Goal: Find specific page/section: Find specific page/section

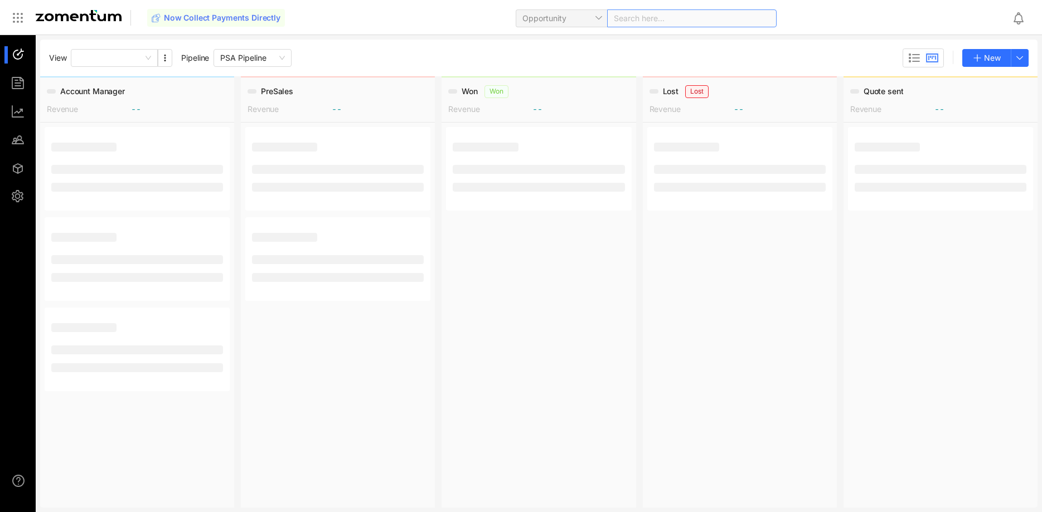
click at [648, 17] on input "search" at bounding box center [652, 18] width 76 height 17
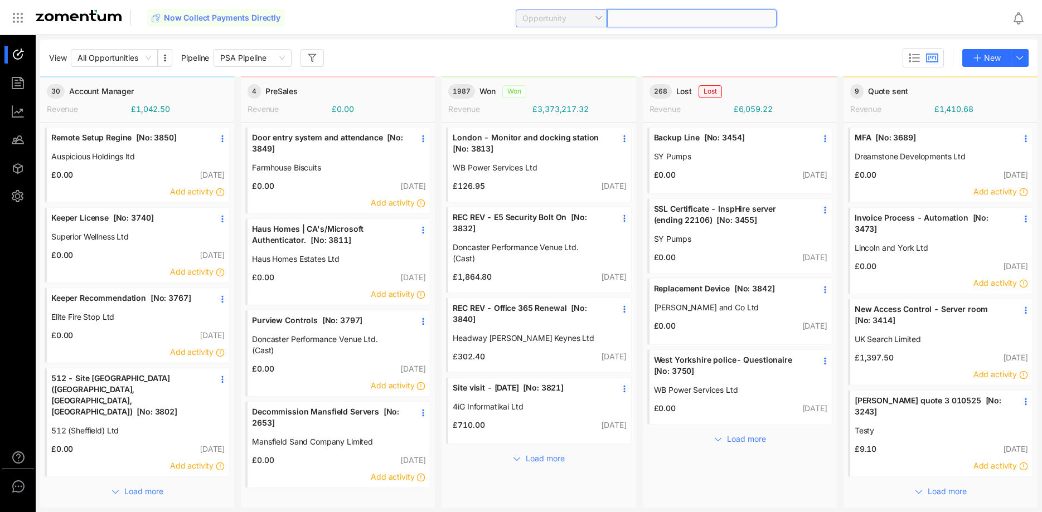
click at [589, 20] on span "Opportunity" at bounding box center [561, 18] width 78 height 17
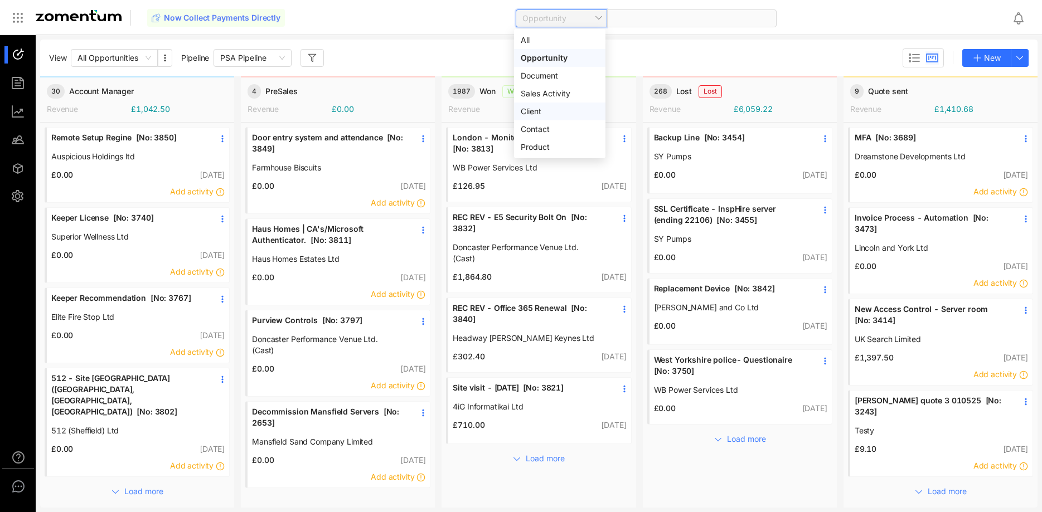
click at [543, 108] on div "Client" at bounding box center [560, 111] width 78 height 12
click at [643, 22] on span at bounding box center [692, 18] width 156 height 17
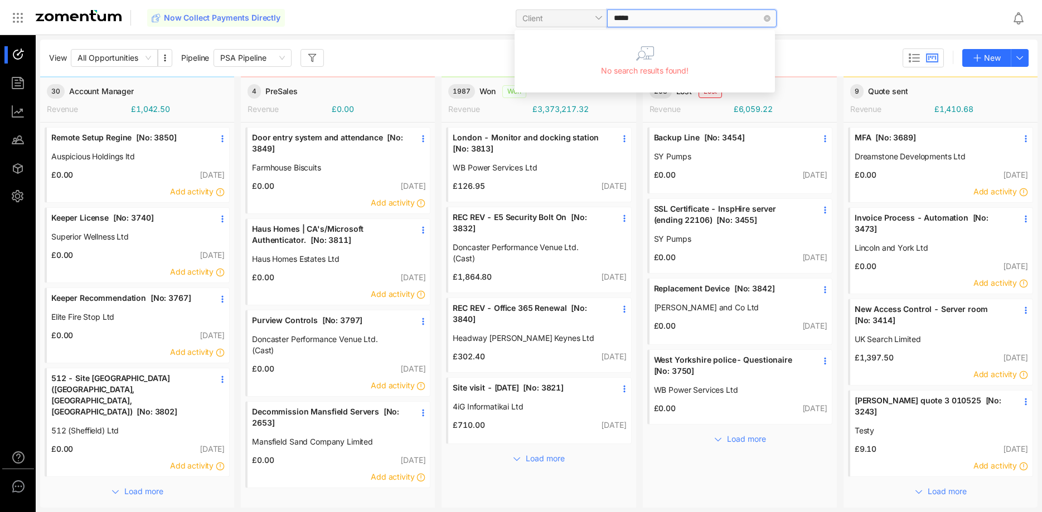
type input "****"
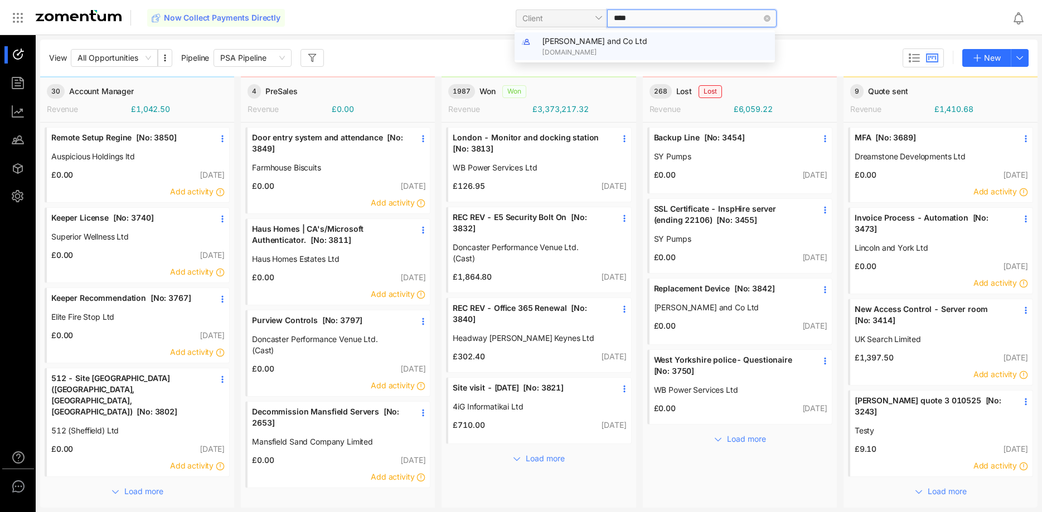
click at [620, 45] on span "[PERSON_NAME] and Co Ltd" at bounding box center [594, 40] width 105 height 9
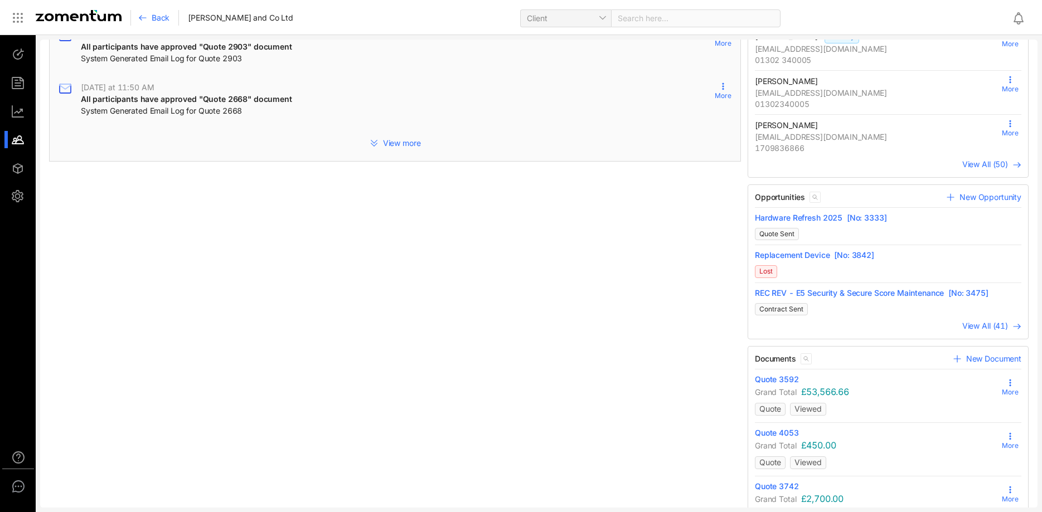
scroll to position [284, 0]
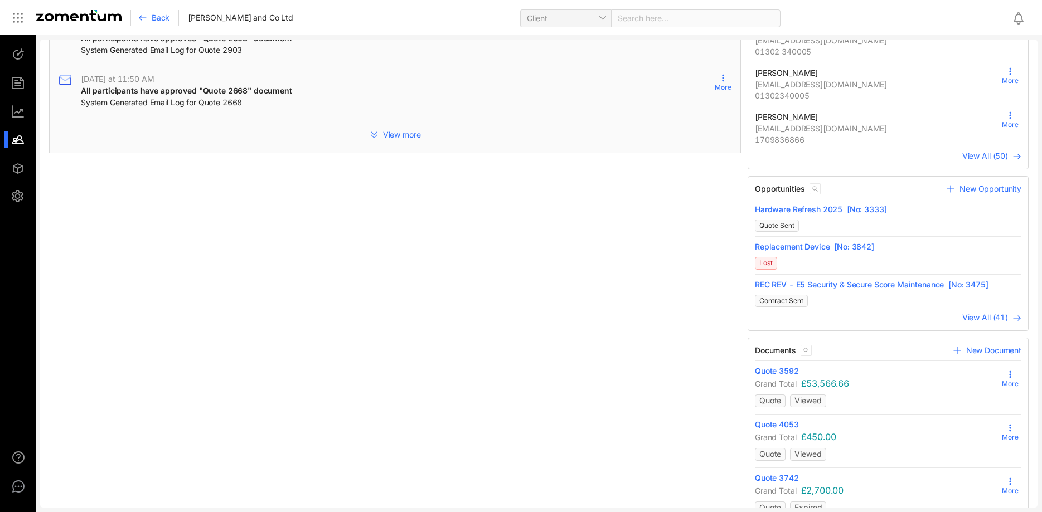
click at [984, 318] on span "View All (41)" at bounding box center [985, 317] width 46 height 9
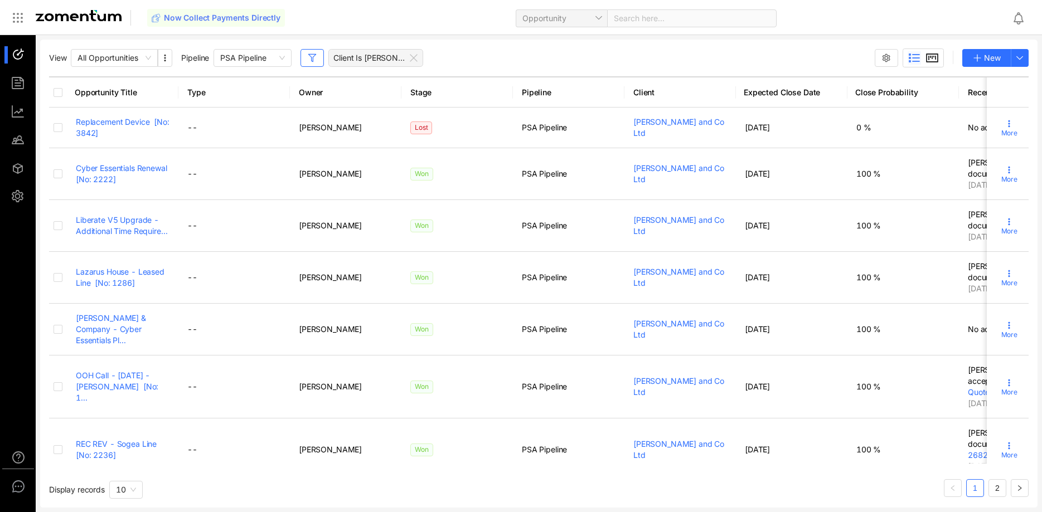
click at [930, 60] on use at bounding box center [931, 58] width 11 height 8
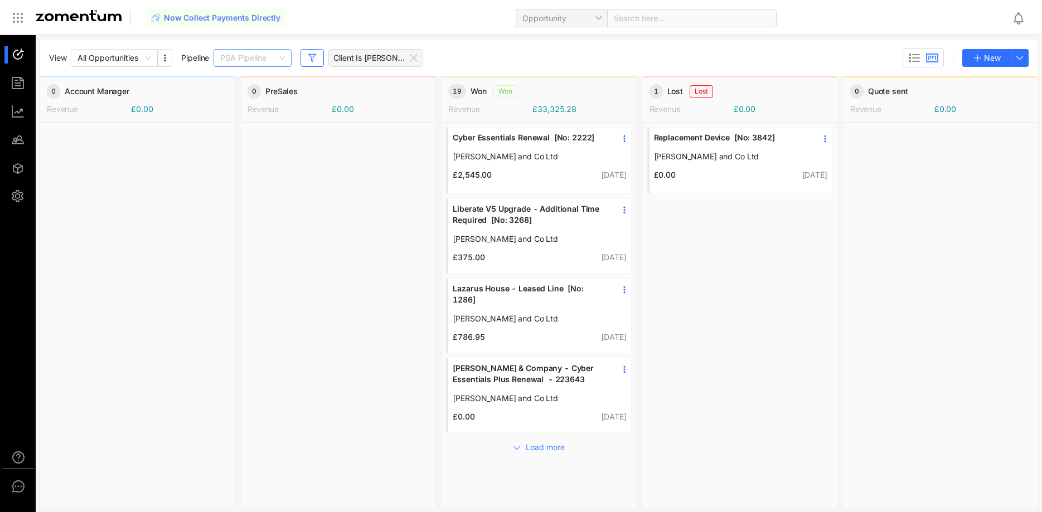
click at [260, 60] on span "PSA Pipeline" at bounding box center [252, 58] width 65 height 17
click at [251, 134] on div "Capital Pipeline" at bounding box center [253, 134] width 65 height 12
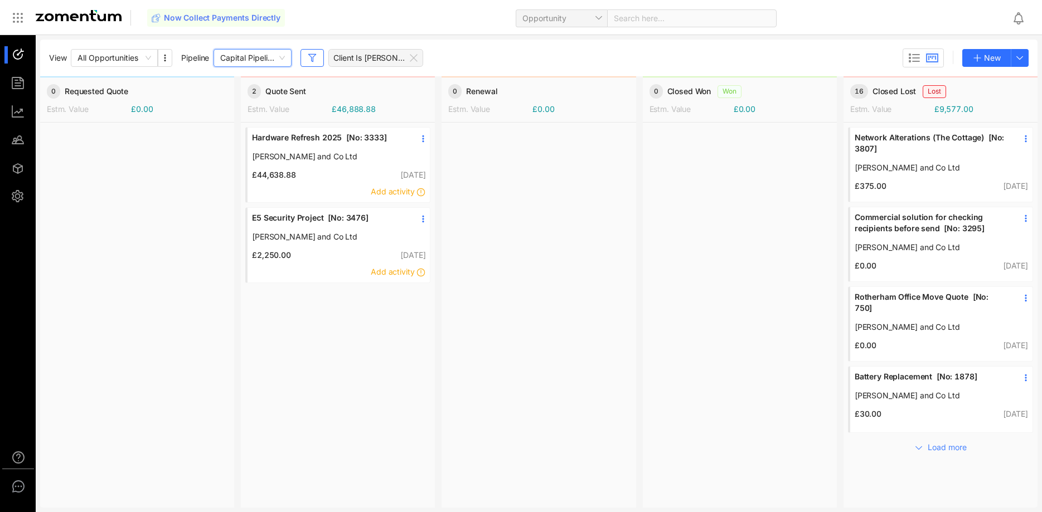
click at [313, 148] on link "Hardware Refresh 2025 [No: 3333]" at bounding box center [328, 141] width 152 height 19
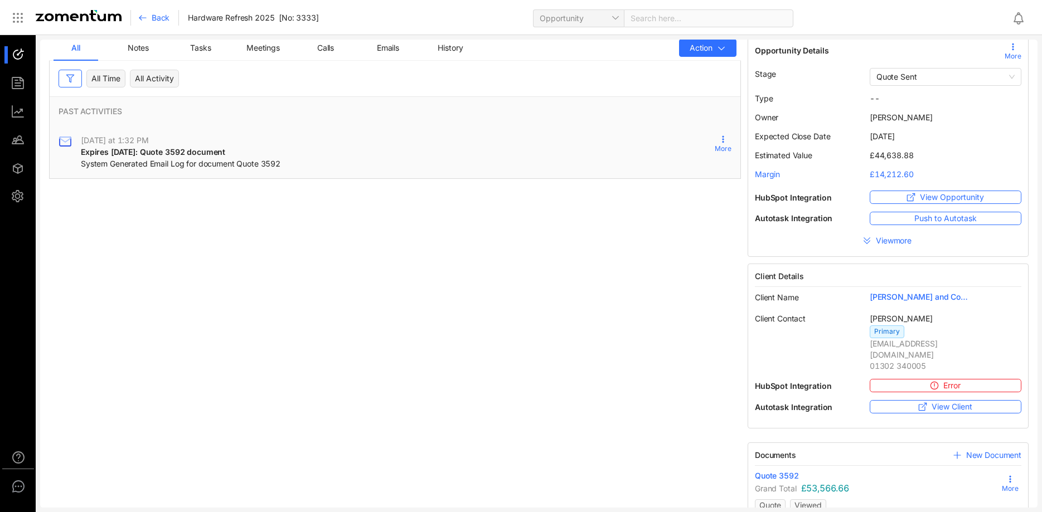
scroll to position [16, 0]
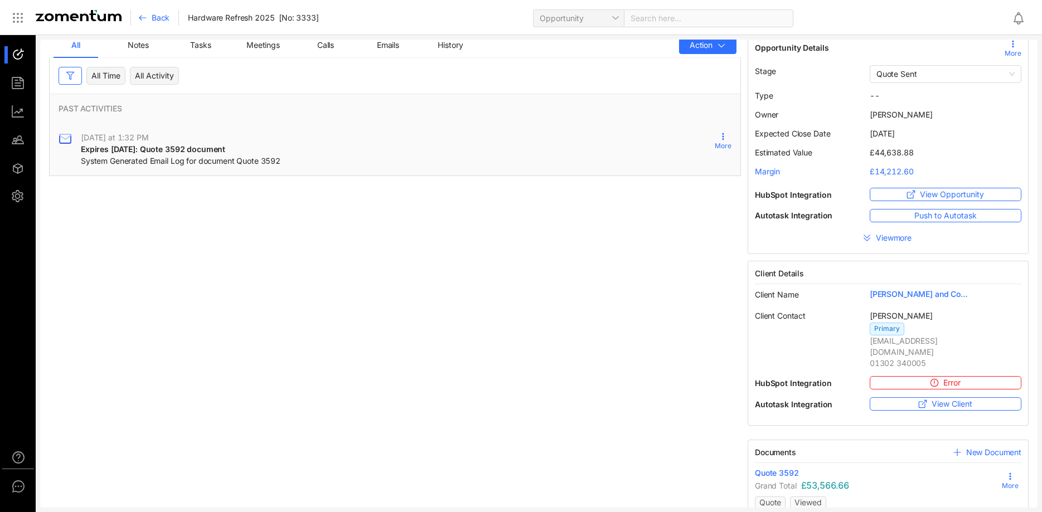
click at [781, 468] on span "Quote 3592" at bounding box center [777, 473] width 44 height 11
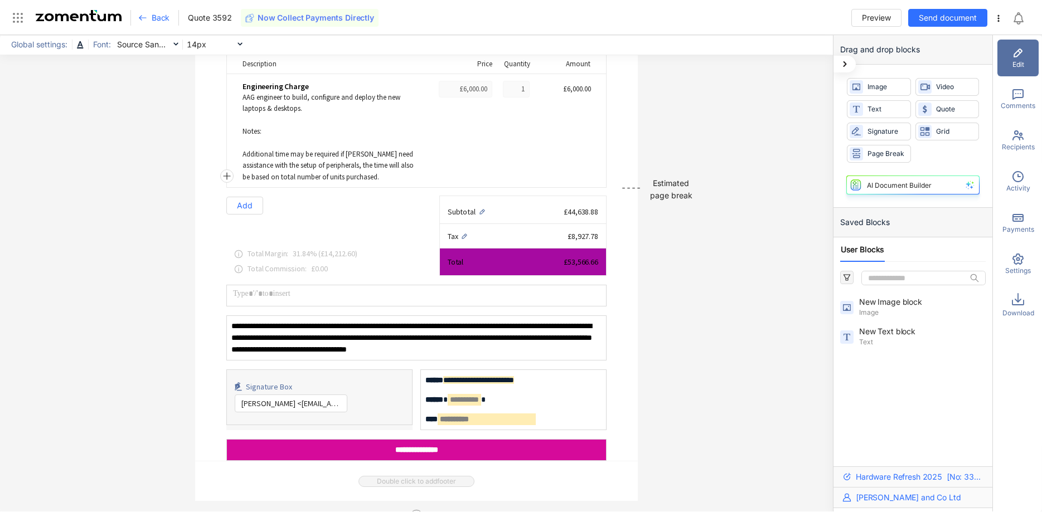
scroll to position [1530, 0]
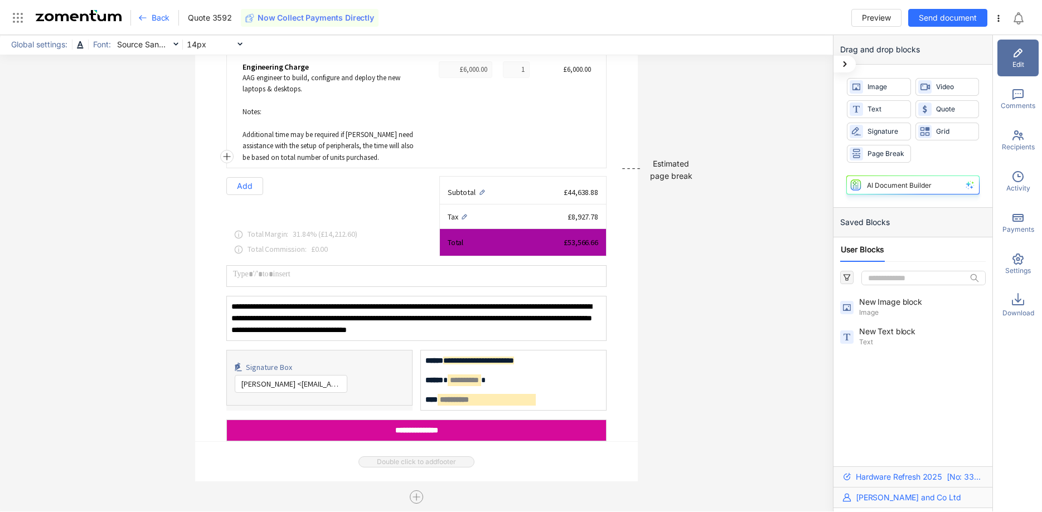
click at [155, 15] on span "Back" at bounding box center [161, 17] width 18 height 11
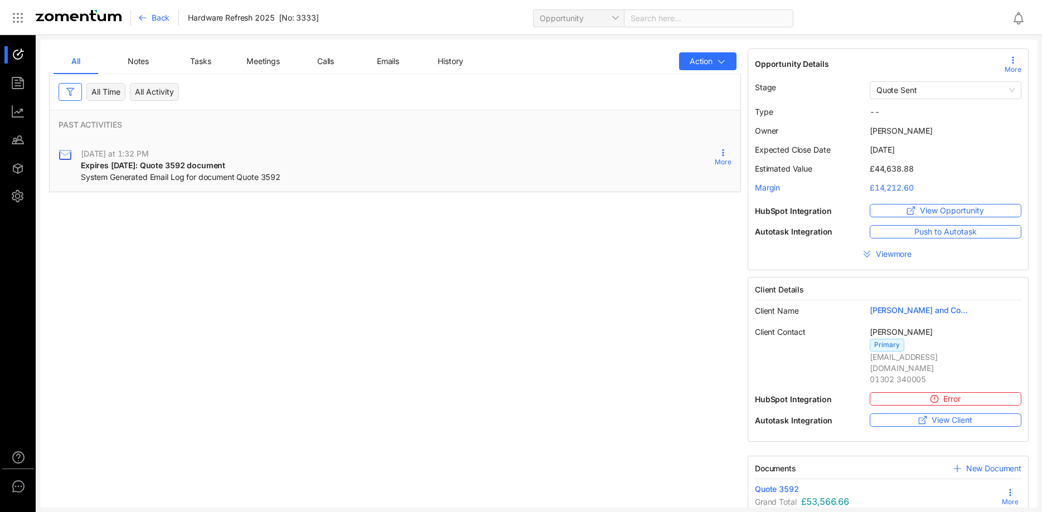
click at [152, 16] on span "Back" at bounding box center [161, 17] width 18 height 11
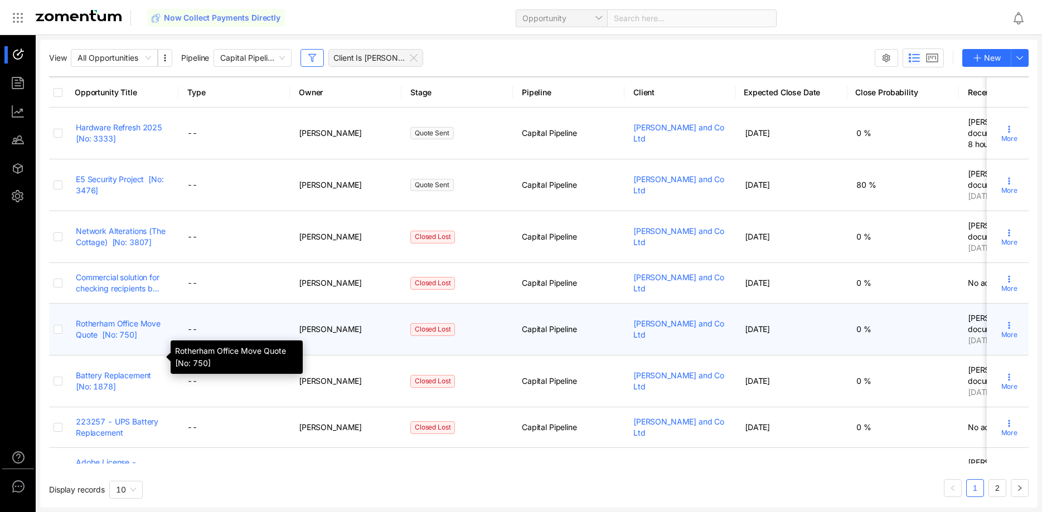
click at [111, 339] on link "Rotherham Office Move Quote [No: 750]" at bounding box center [118, 329] width 85 height 21
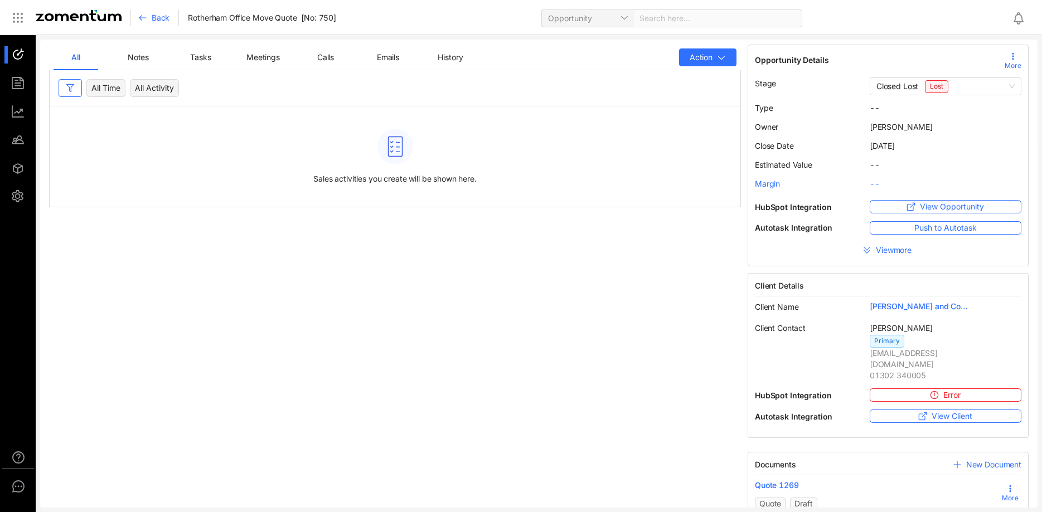
scroll to position [5, 0]
click at [793, 479] on span "Quote 1269" at bounding box center [777, 484] width 44 height 11
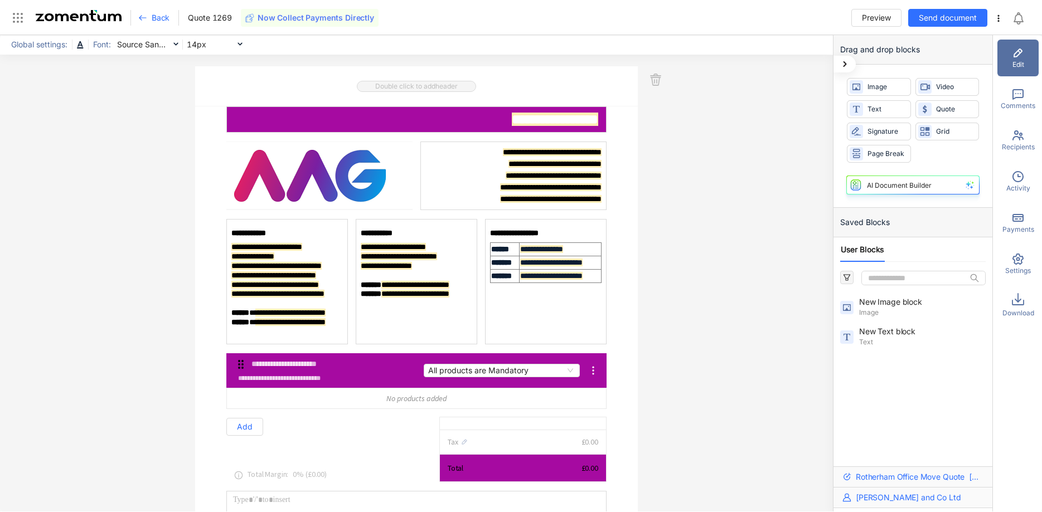
click at [158, 16] on span "Back" at bounding box center [161, 17] width 18 height 11
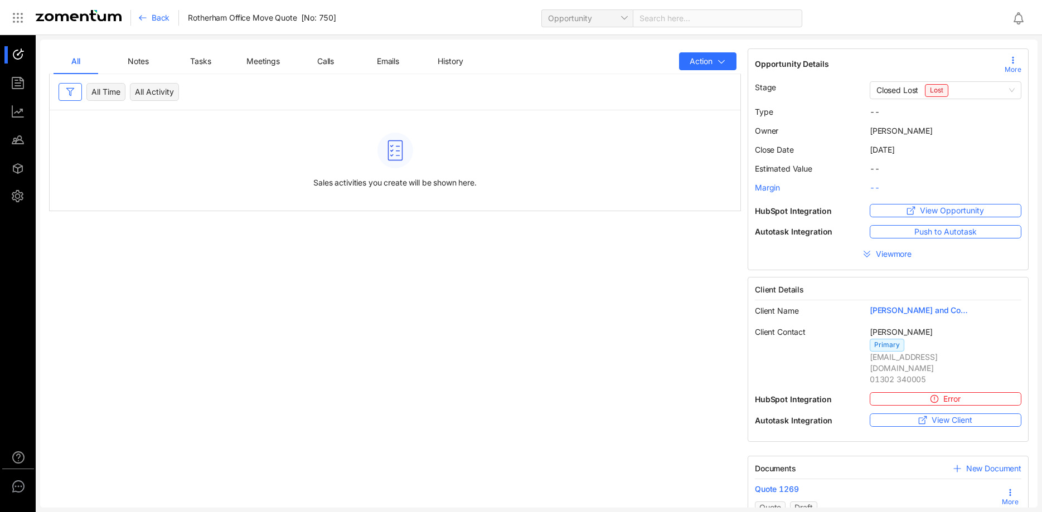
click at [157, 16] on span "Back" at bounding box center [161, 17] width 18 height 11
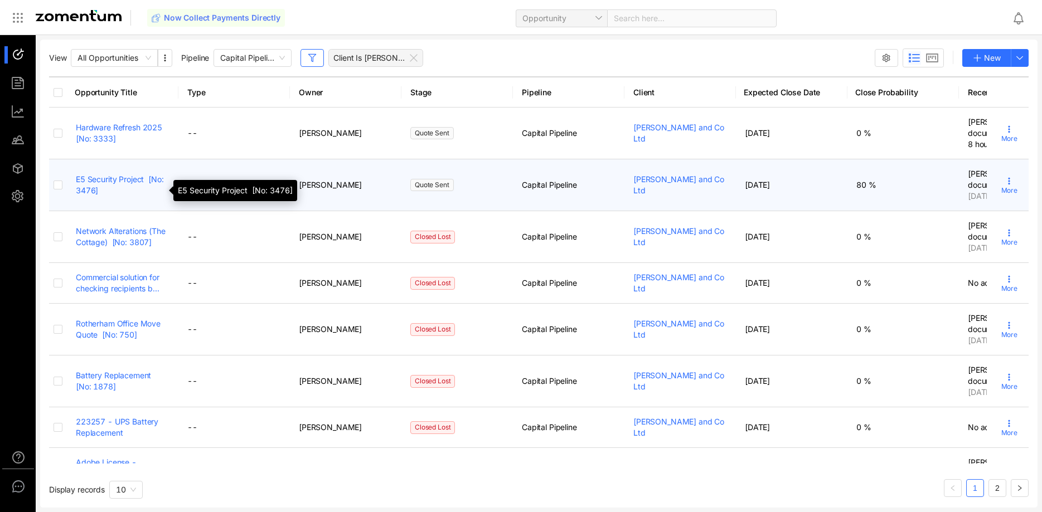
click at [125, 182] on link "E5 Security Project [No: 3476]" at bounding box center [120, 184] width 88 height 21
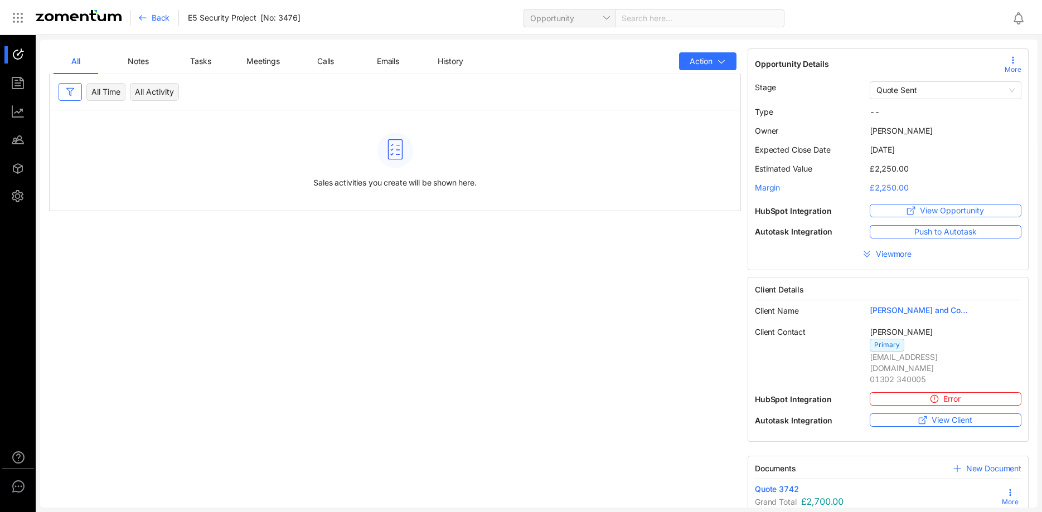
scroll to position [16, 0]
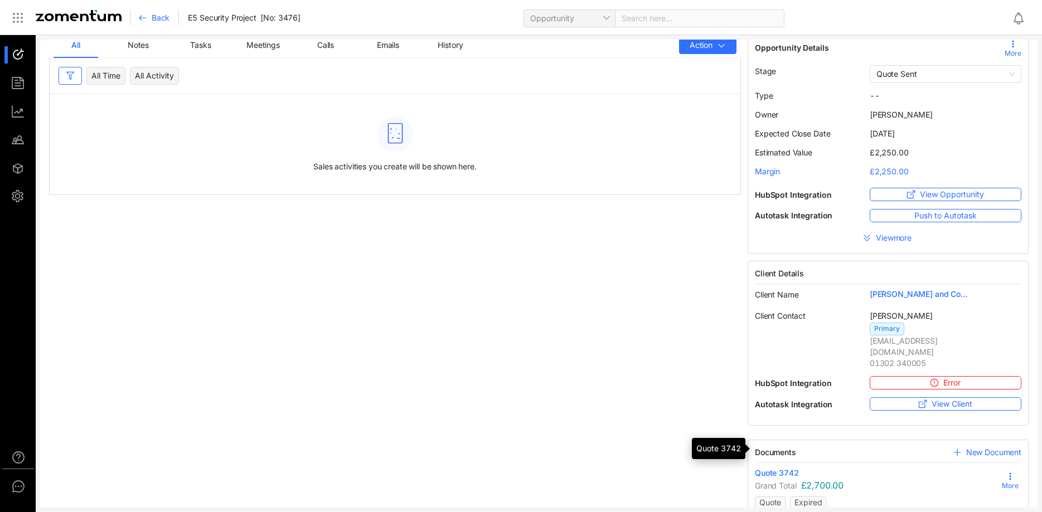
click at [789, 468] on span "Quote 3742" at bounding box center [777, 473] width 44 height 11
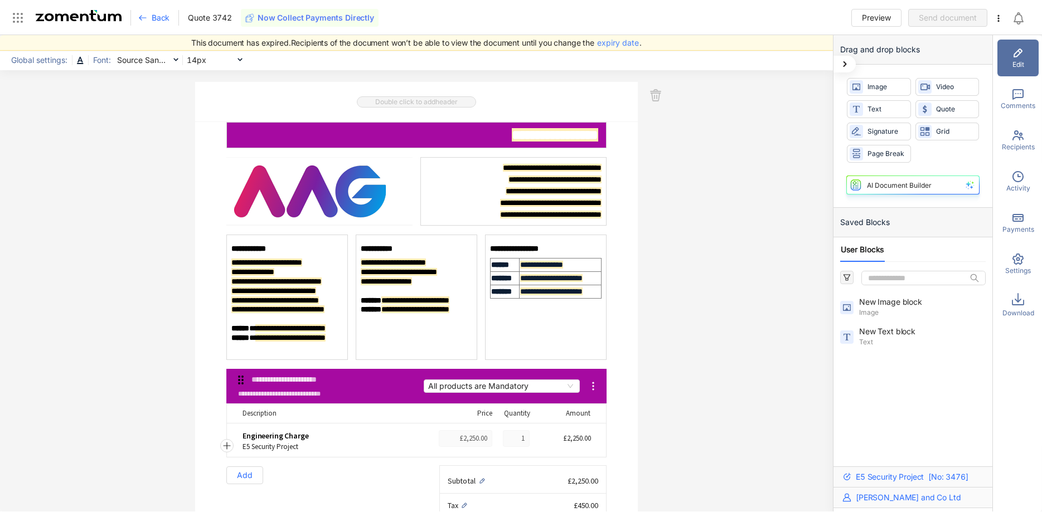
click at [154, 17] on span "Back" at bounding box center [161, 17] width 18 height 11
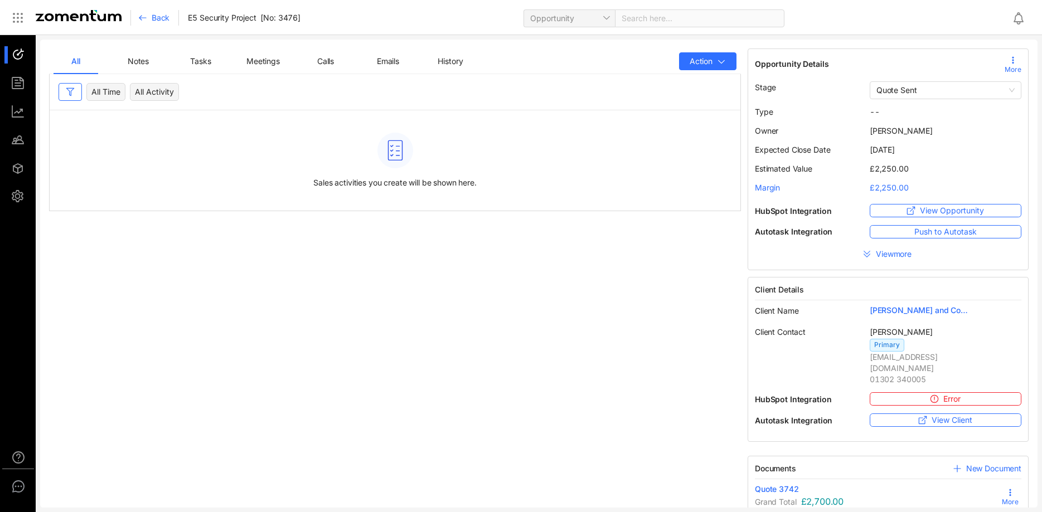
click at [166, 14] on span "Back" at bounding box center [161, 17] width 18 height 11
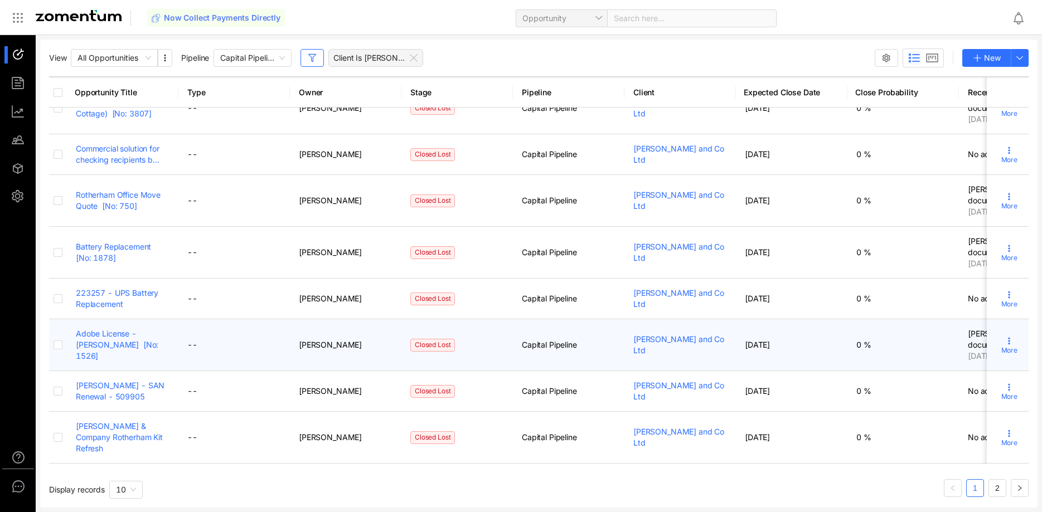
scroll to position [184, 0]
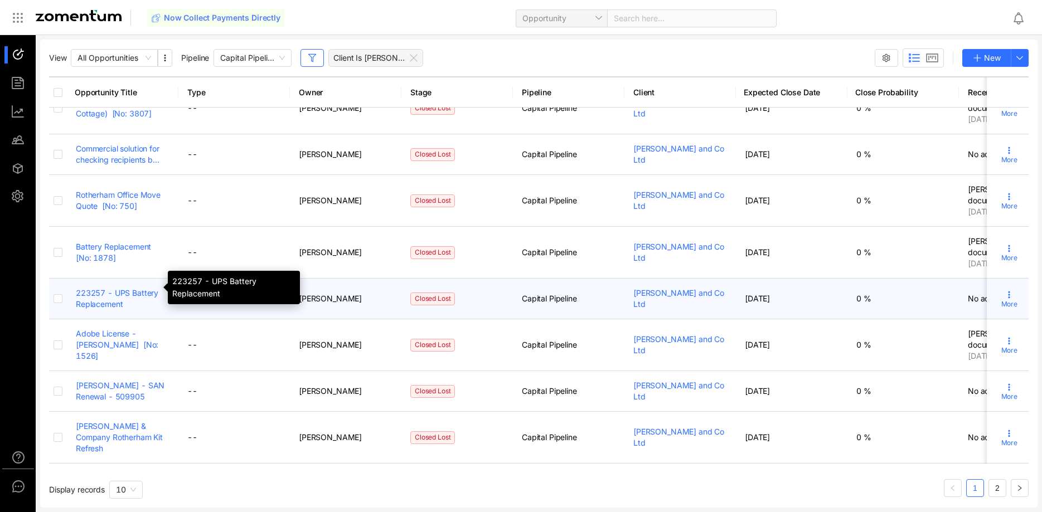
click at [111, 289] on link "223257 - UPS Battery Replacement" at bounding box center [117, 298] width 82 height 21
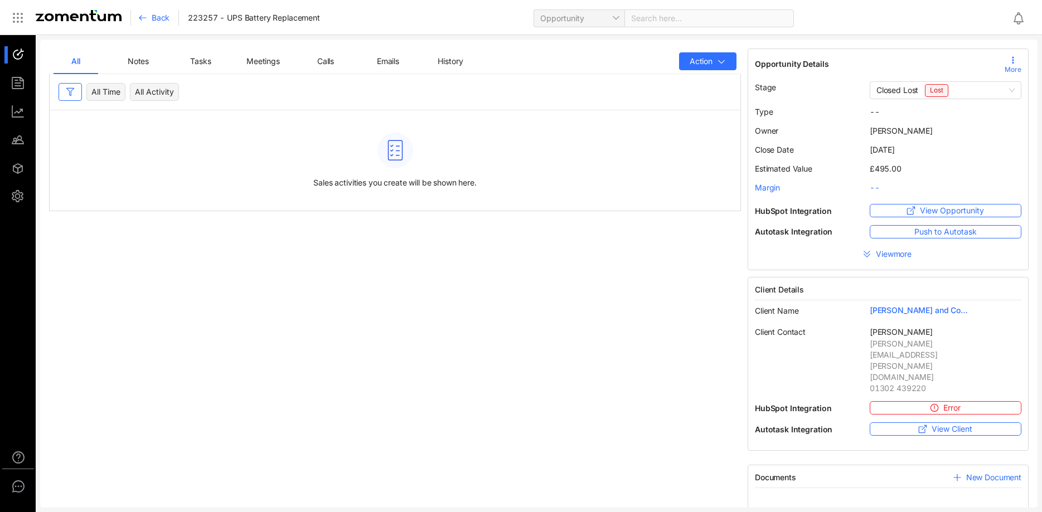
click at [168, 20] on span "Back" at bounding box center [161, 17] width 18 height 11
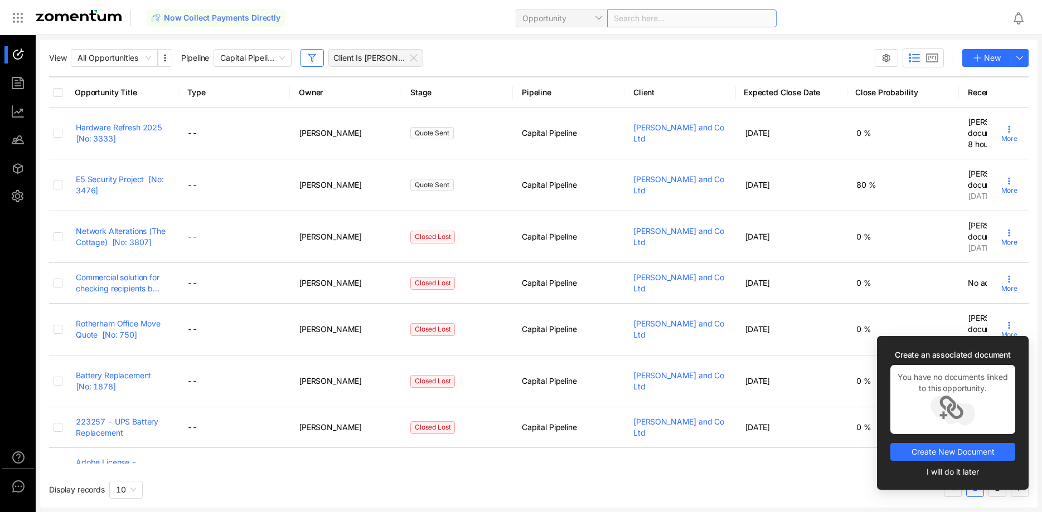
click at [689, 19] on span at bounding box center [688, 18] width 148 height 17
click at [575, 16] on span "Opportunity" at bounding box center [561, 18] width 78 height 17
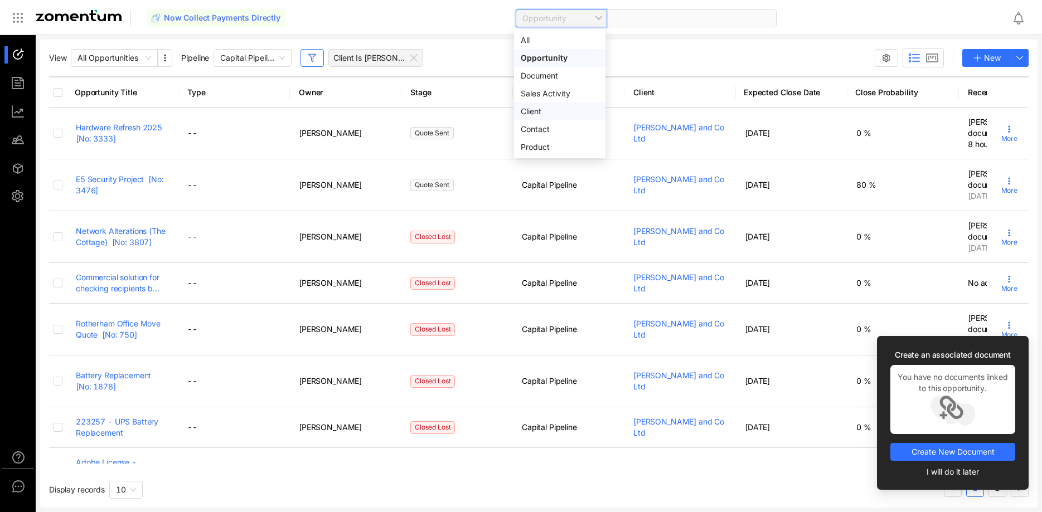
click at [553, 106] on div "Client" at bounding box center [560, 111] width 78 height 12
click at [639, 13] on span at bounding box center [692, 18] width 156 height 17
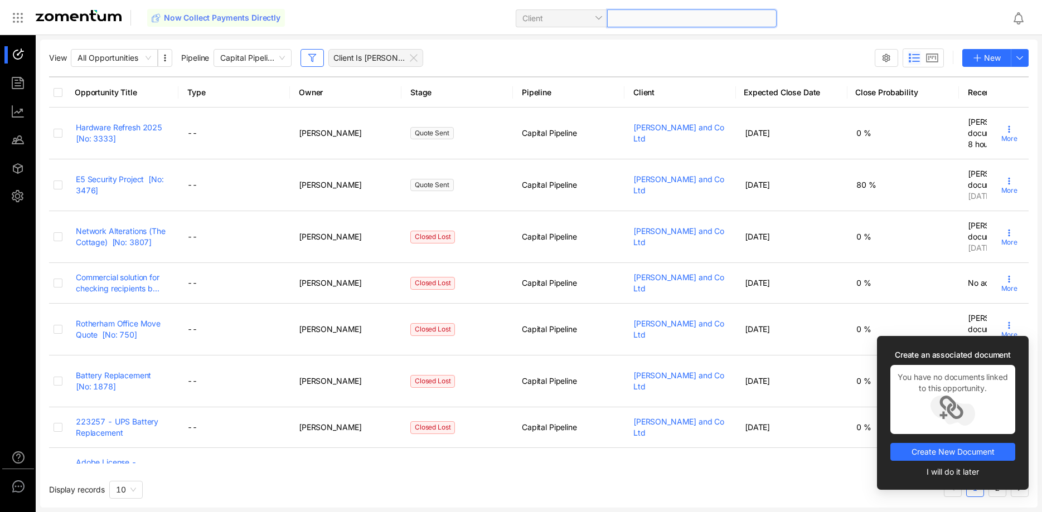
type input "*"
type input "*******"
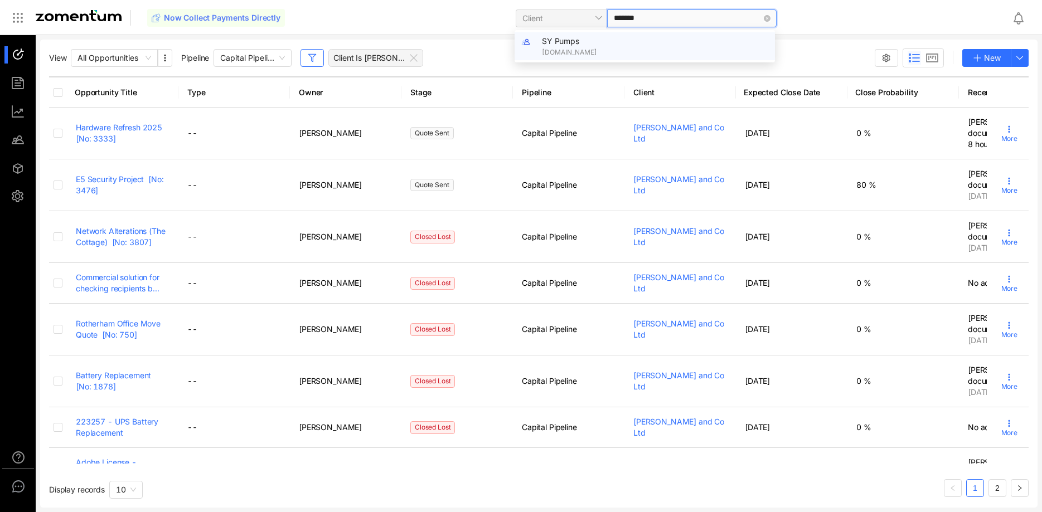
click at [591, 43] on div "SY Pumps [DOMAIN_NAME]" at bounding box center [655, 46] width 226 height 22
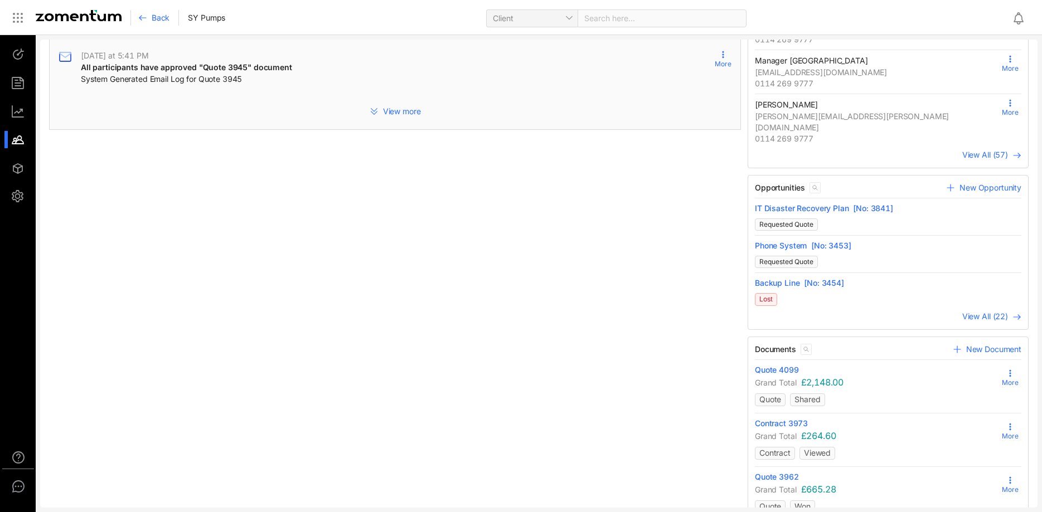
scroll to position [325, 0]
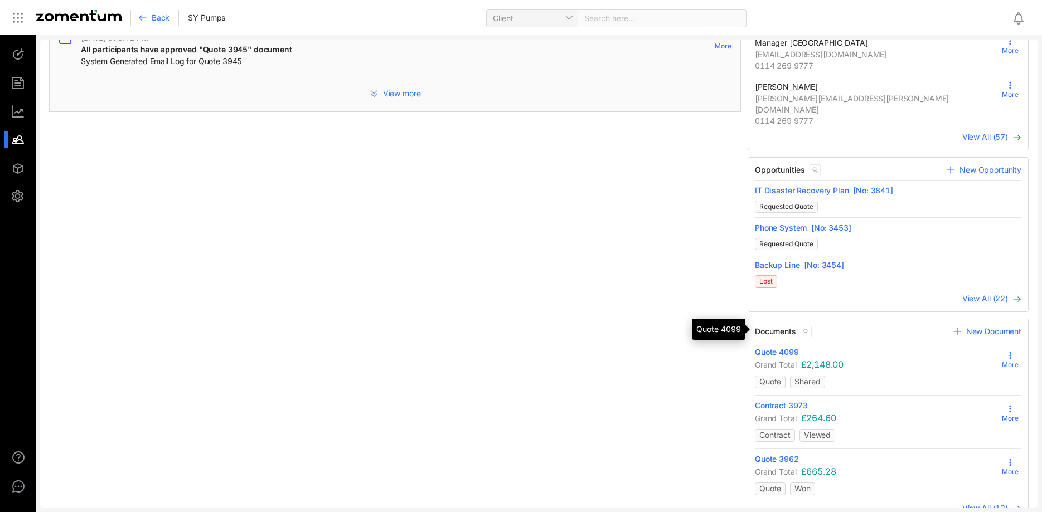
click at [775, 347] on span "Quote 4099" at bounding box center [777, 352] width 44 height 11
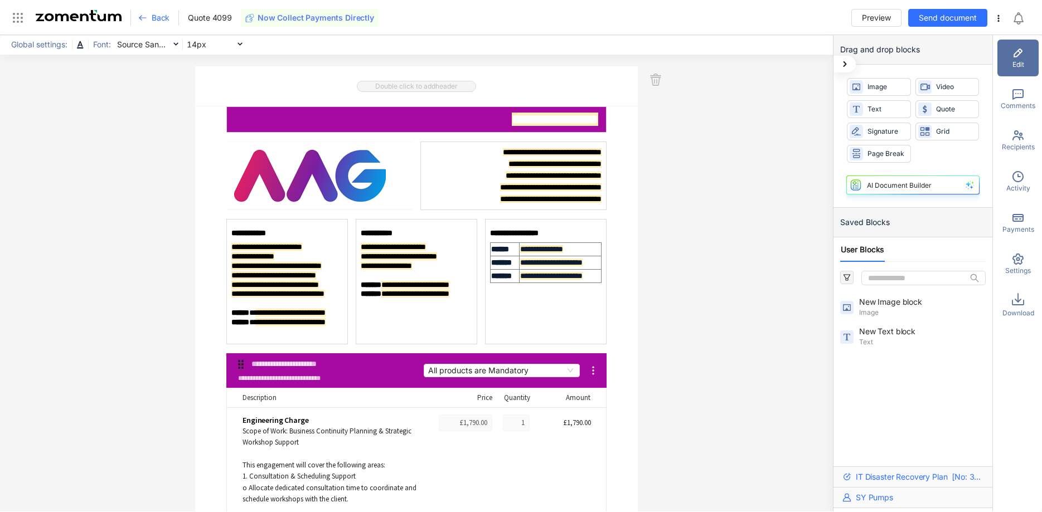
click at [158, 20] on span "Back" at bounding box center [161, 17] width 18 height 11
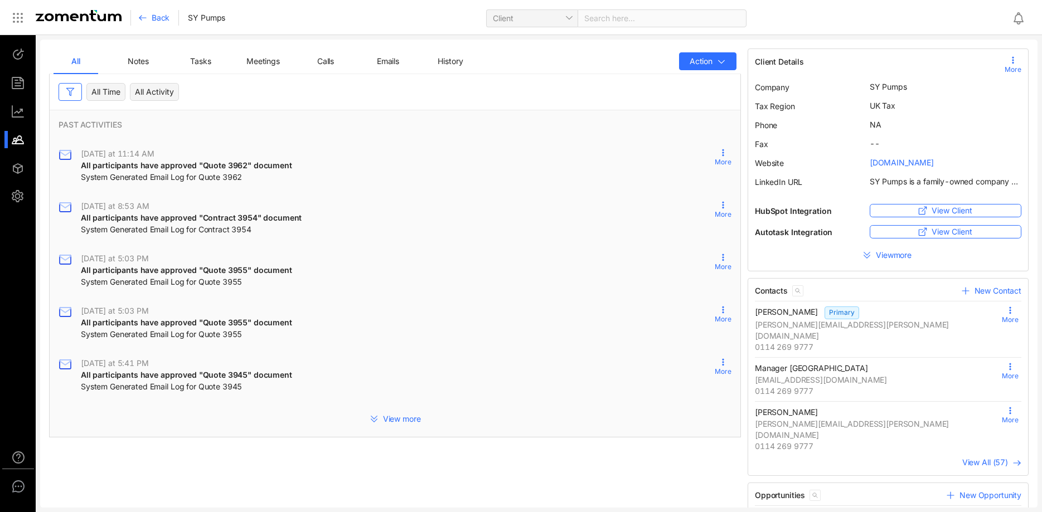
click at [158, 20] on span "Back" at bounding box center [161, 17] width 18 height 11
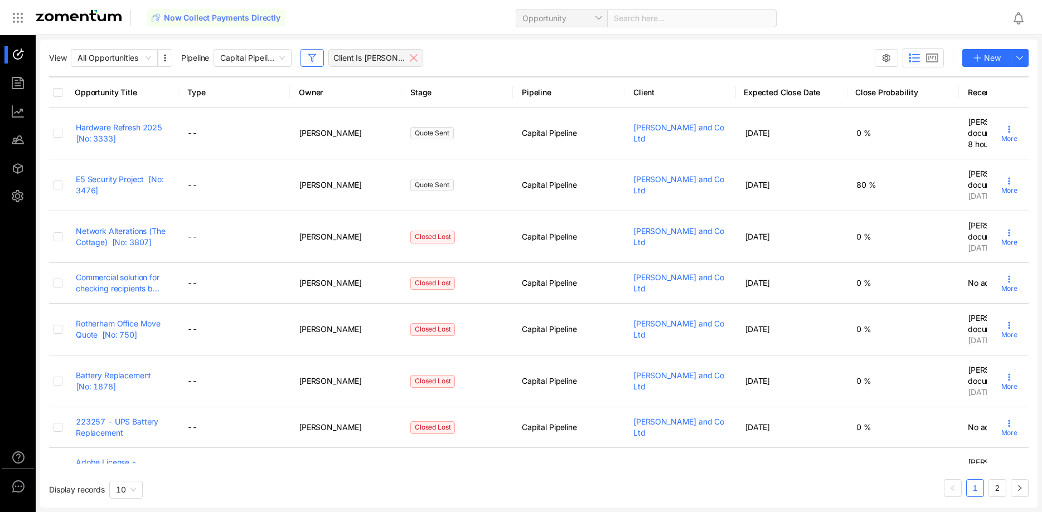
click at [411, 60] on icon at bounding box center [413, 58] width 9 height 9
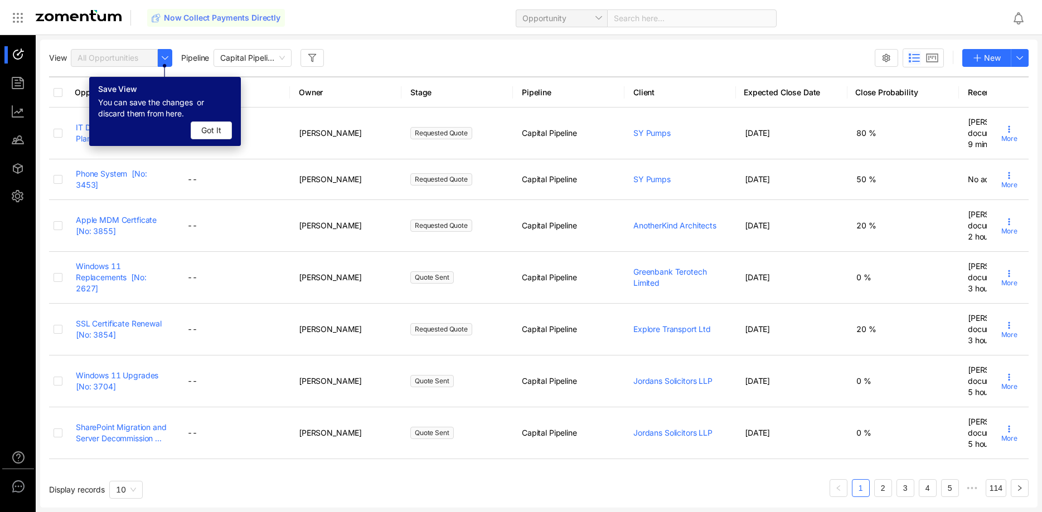
click at [426, 54] on div "View All Opportunities Pipeline Capital Pipeline New" at bounding box center [538, 57] width 979 height 19
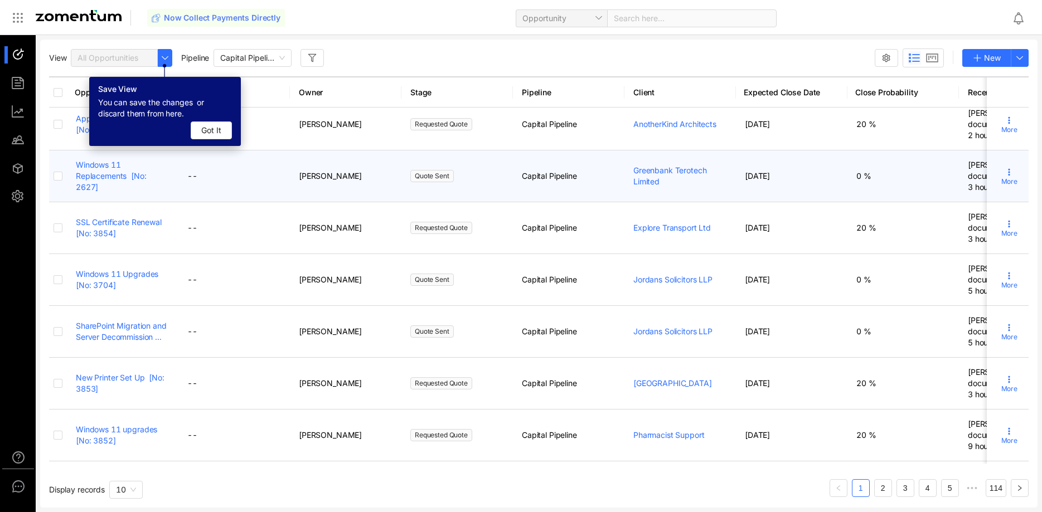
scroll to position [162, 0]
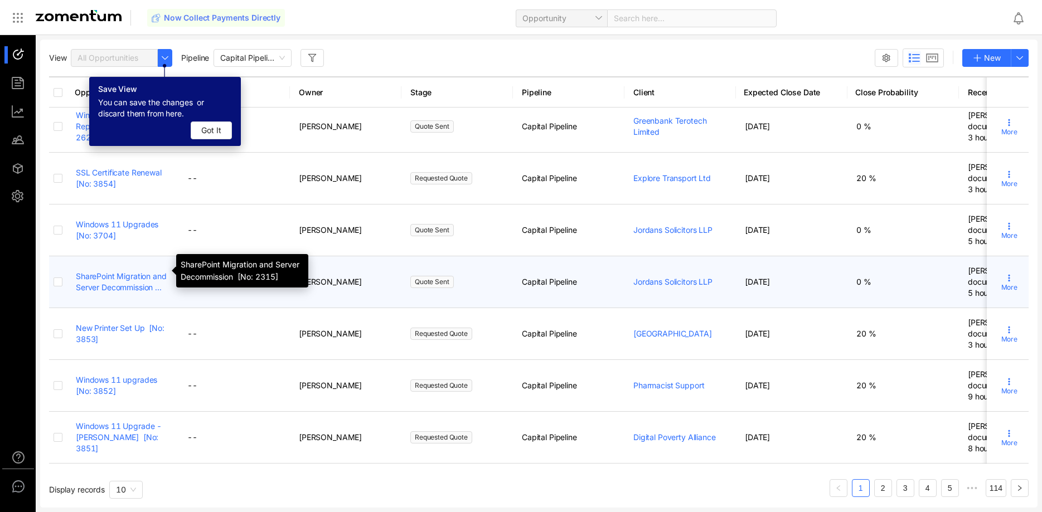
click at [138, 271] on link "SharePoint Migration and Server Decommission ..." at bounding box center [121, 281] width 91 height 21
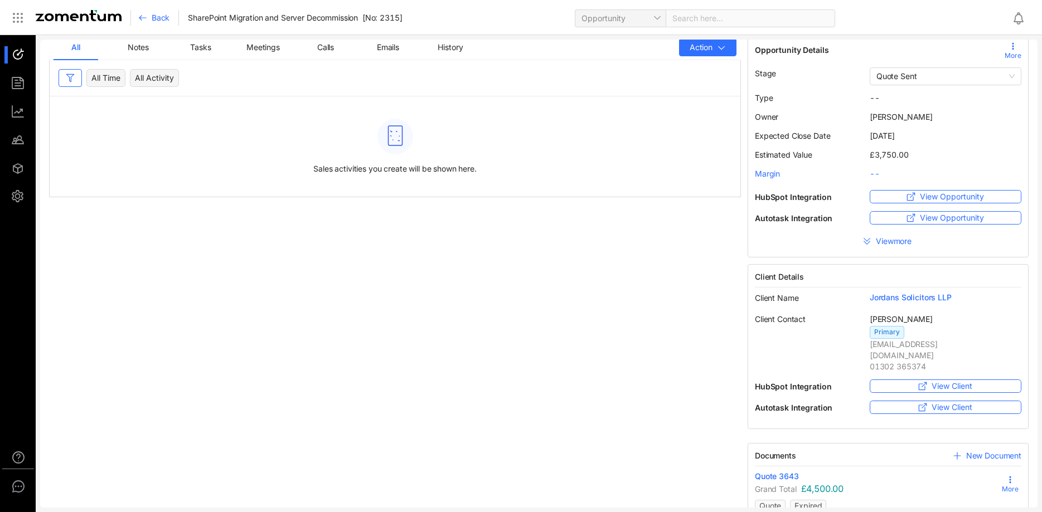
scroll to position [17, 0]
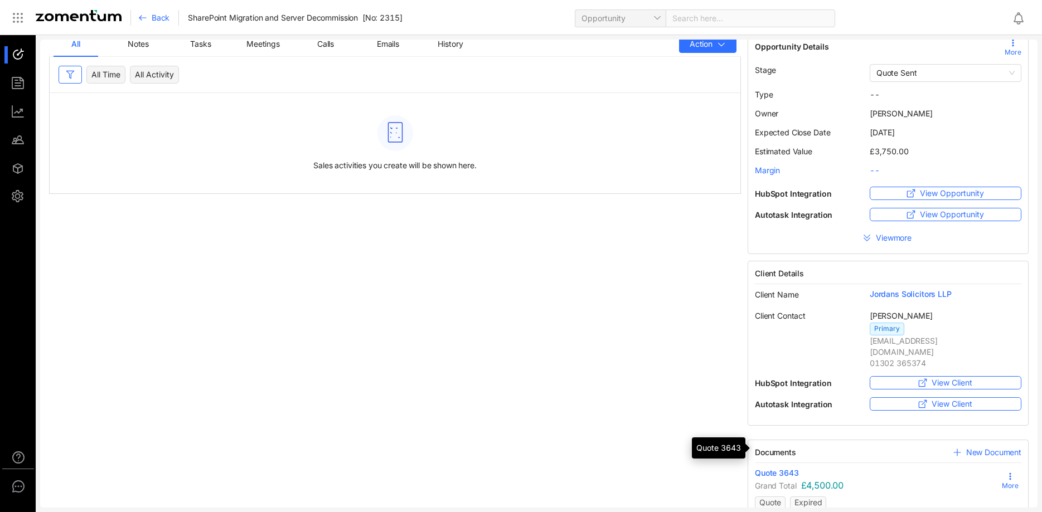
click at [777, 468] on span "Quote 3643" at bounding box center [777, 473] width 44 height 11
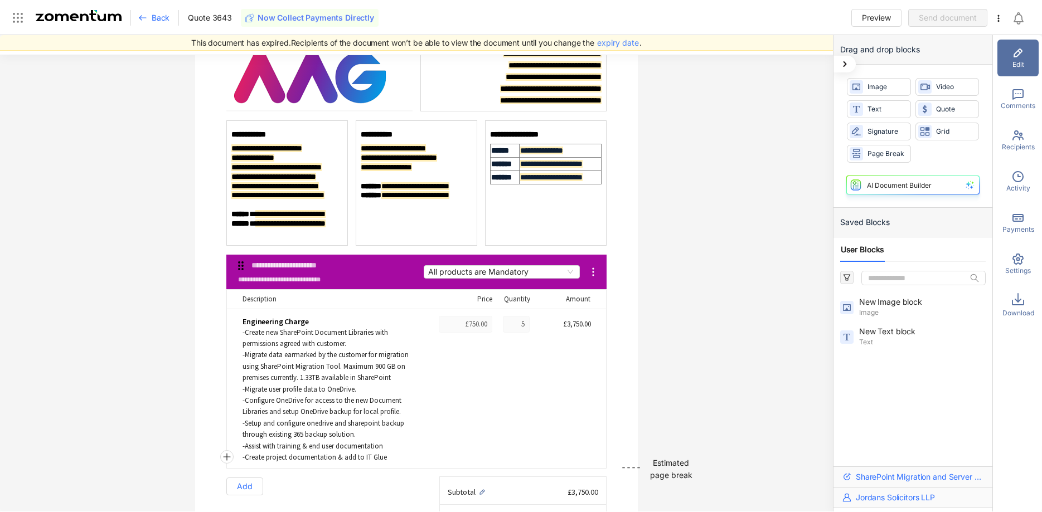
scroll to position [131, 0]
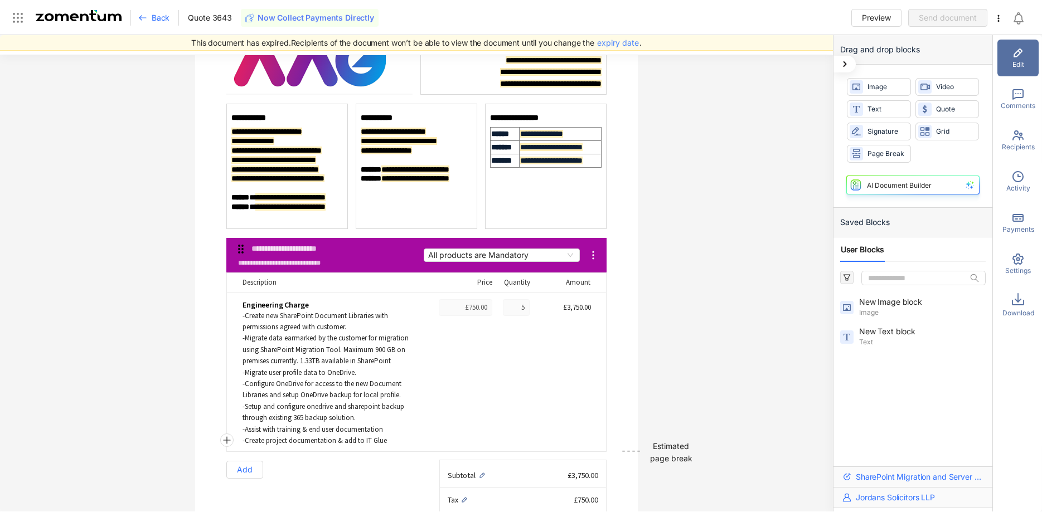
click at [144, 16] on icon at bounding box center [142, 17] width 9 height 9
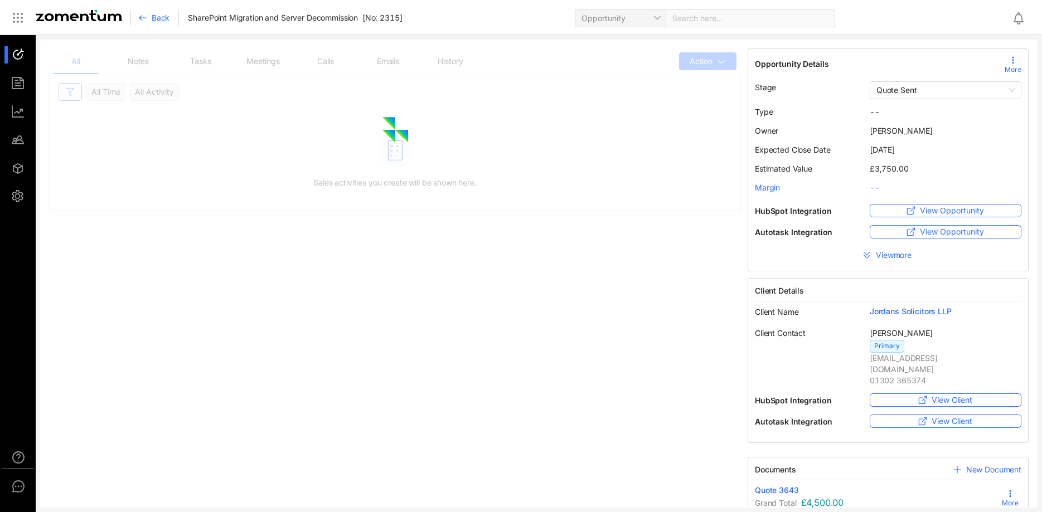
click at [147, 16] on icon at bounding box center [142, 17] width 9 height 9
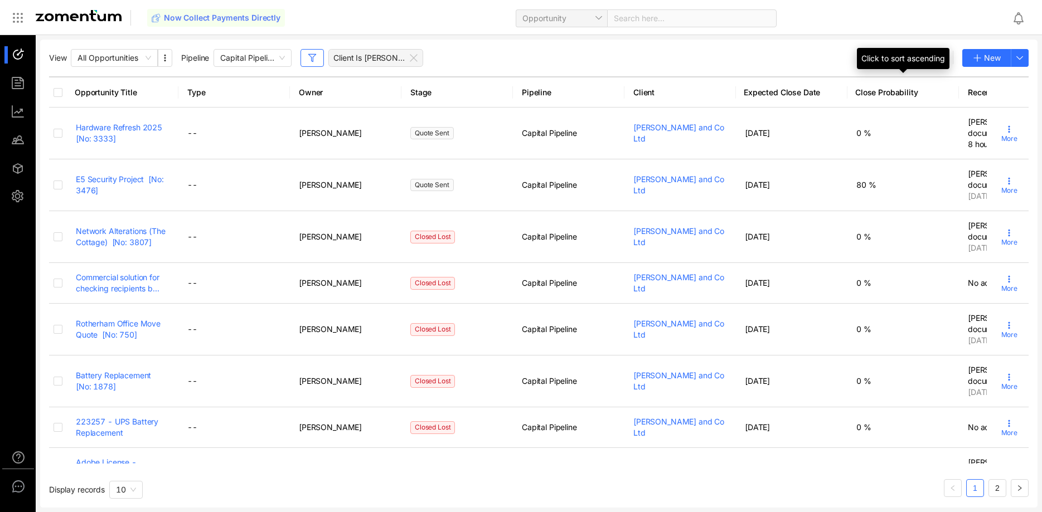
click at [938, 57] on div "Click to sort ascending" at bounding box center [903, 58] width 93 height 21
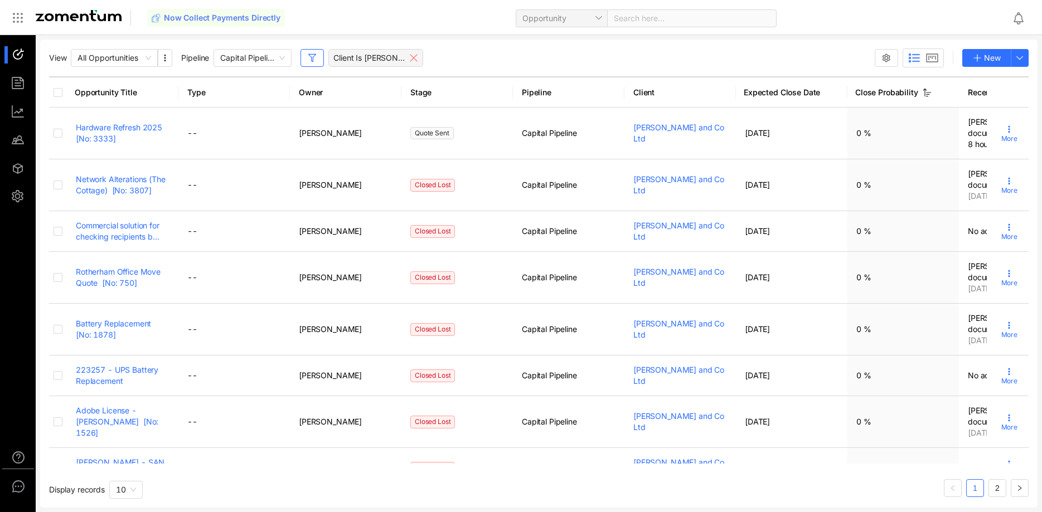
click at [418, 59] on icon at bounding box center [413, 58] width 9 height 9
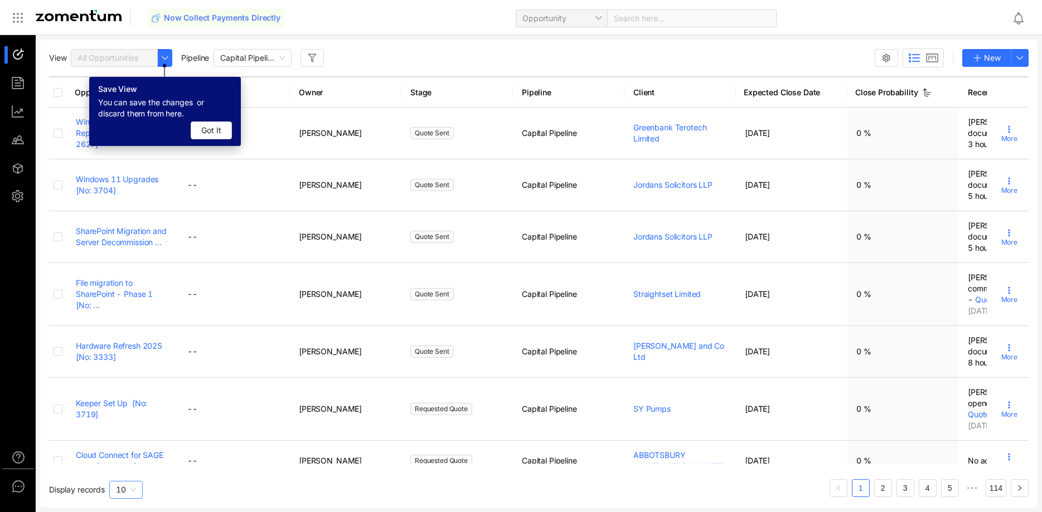
click at [132, 493] on span "10" at bounding box center [126, 490] width 20 height 17
click at [128, 466] on span "100" at bounding box center [123, 467] width 15 height 9
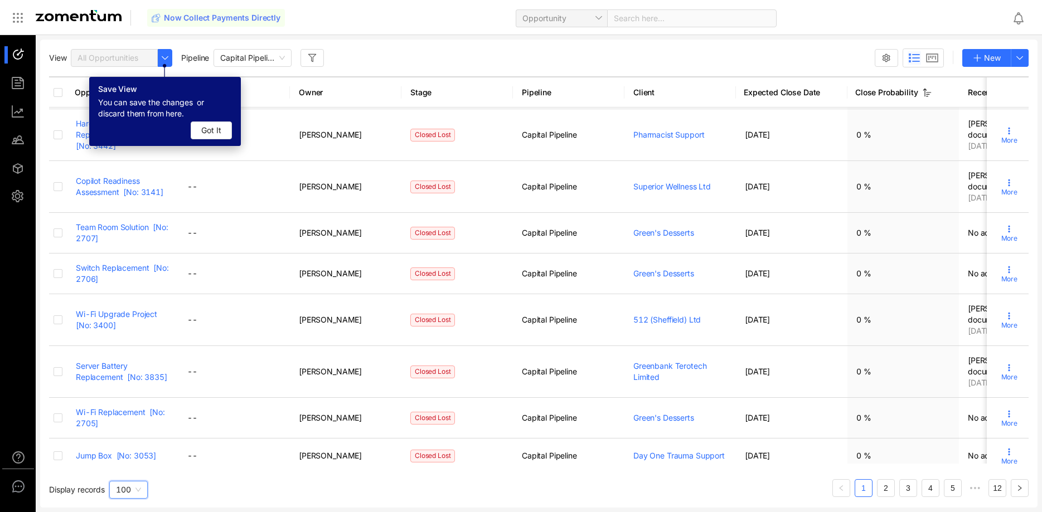
scroll to position [3979, 0]
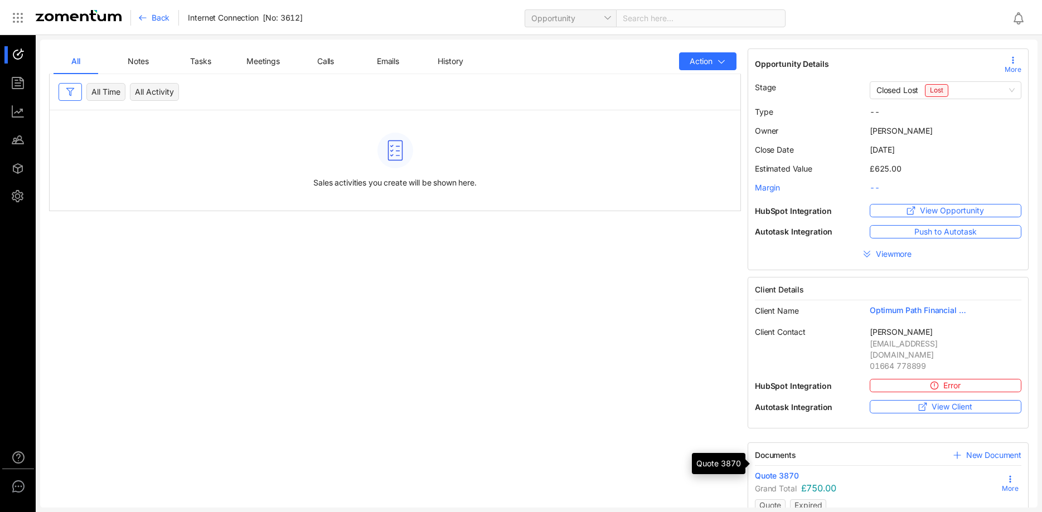
click at [780, 470] on span "Quote 3870" at bounding box center [777, 475] width 44 height 11
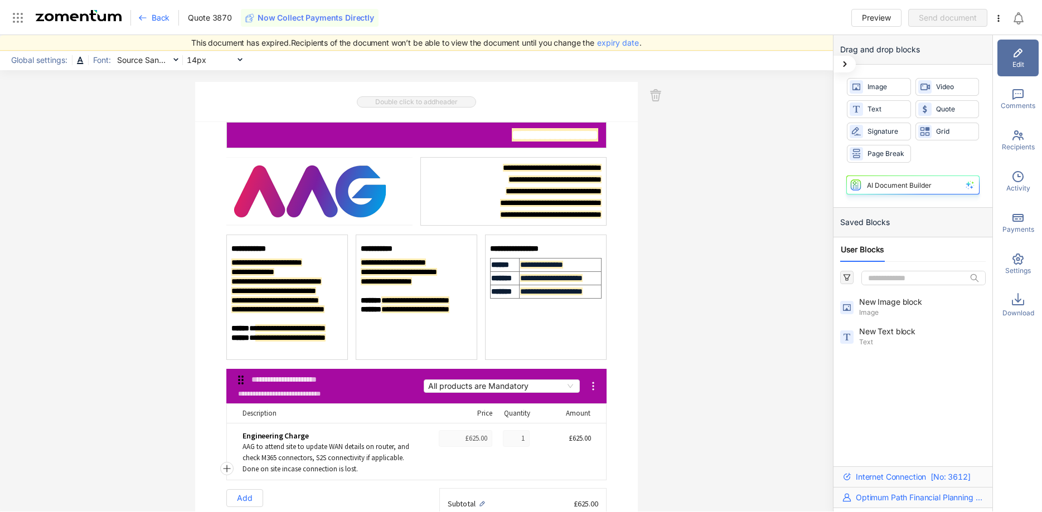
click at [148, 14] on div "Back" at bounding box center [158, 18] width 41 height 16
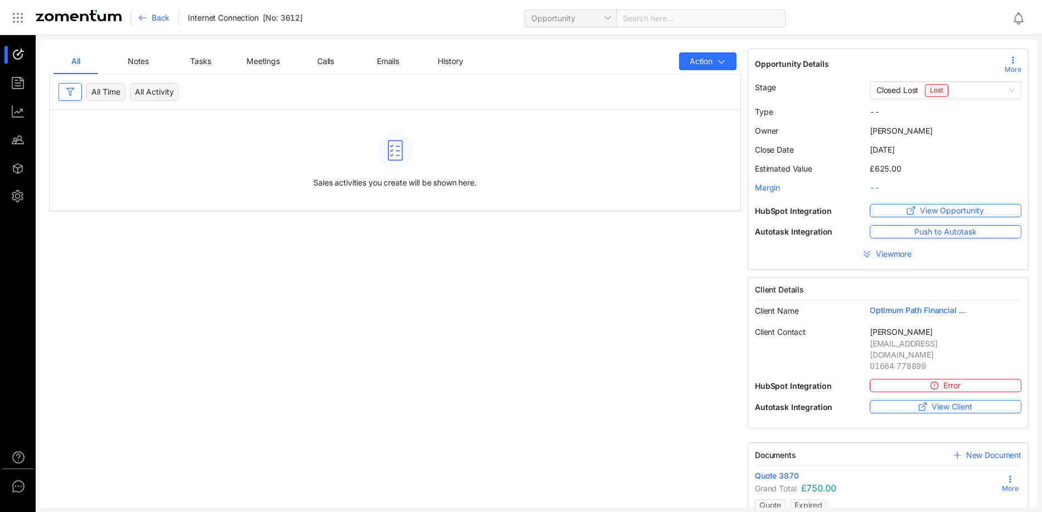
click at [157, 18] on span "Back" at bounding box center [161, 17] width 18 height 11
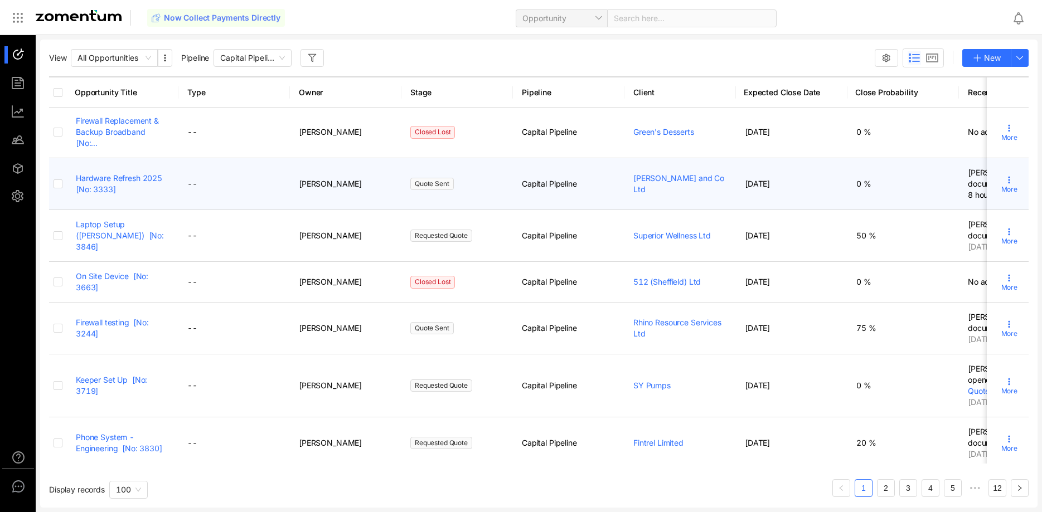
scroll to position [739, 0]
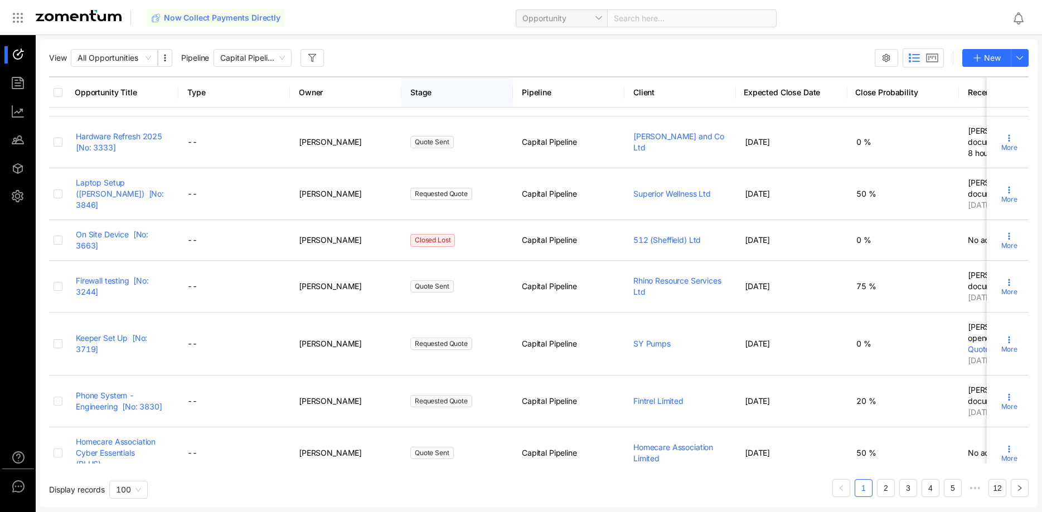
click at [430, 89] on th "Stage" at bounding box center [456, 91] width 111 height 31
click at [311, 57] on icon "button" at bounding box center [312, 58] width 9 height 9
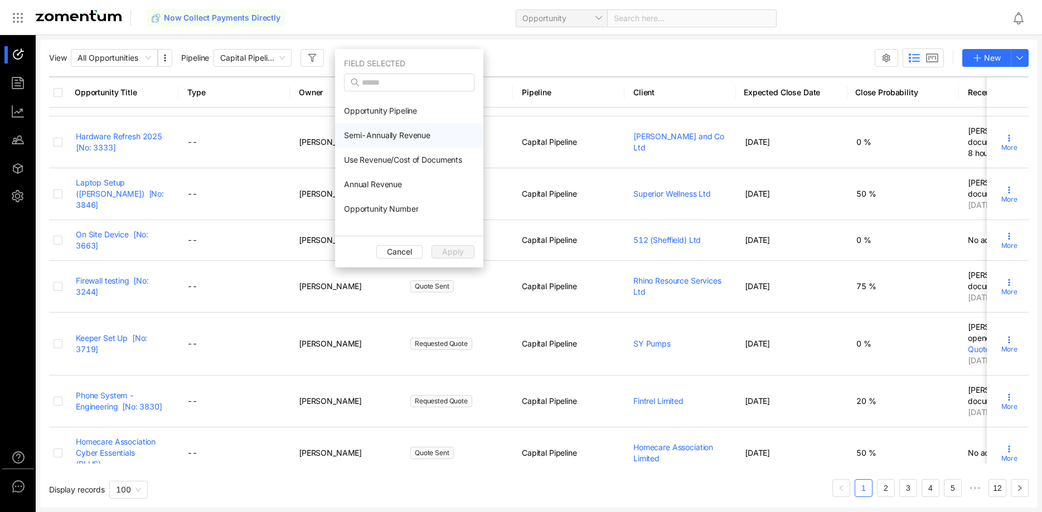
scroll to position [114, 0]
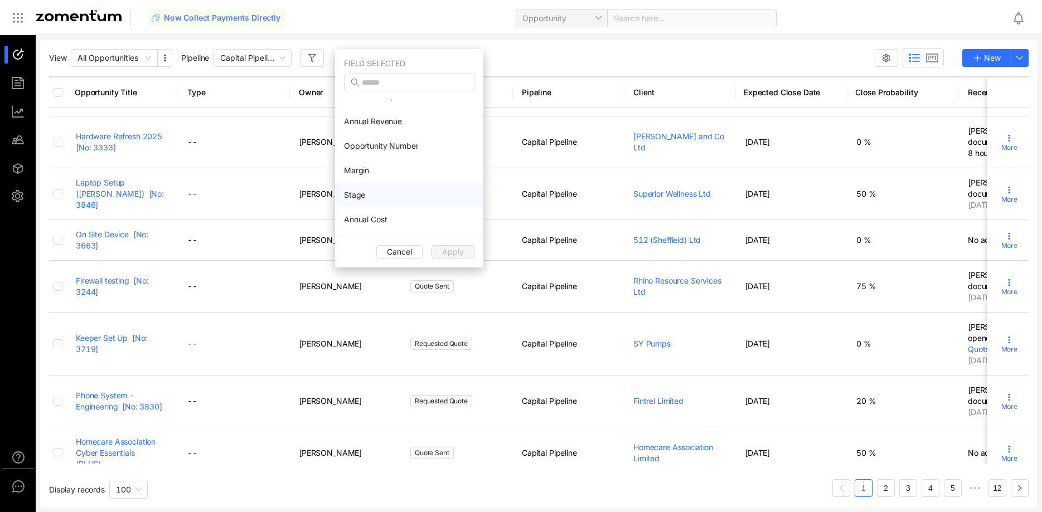
click at [402, 191] on li "Stage" at bounding box center [409, 195] width 148 height 25
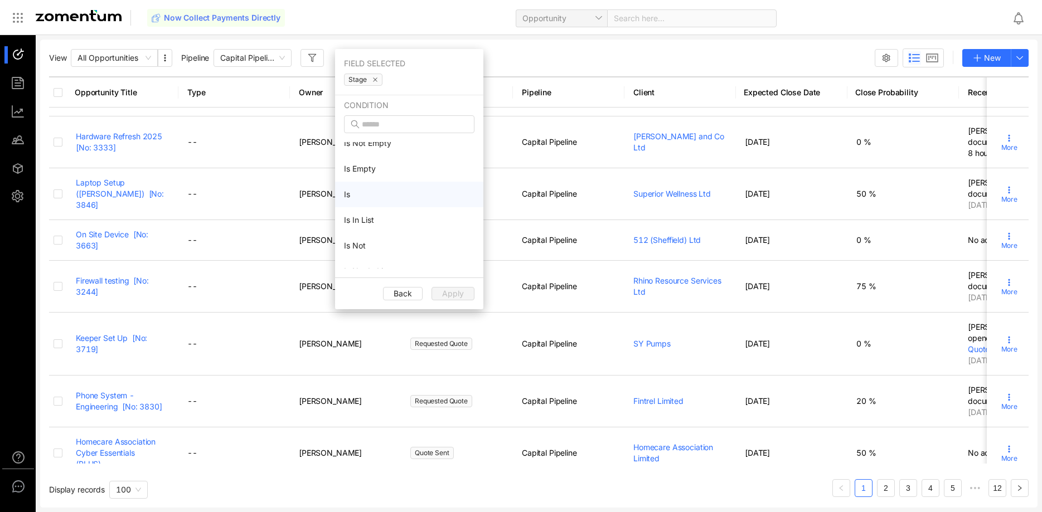
scroll to position [0, 0]
click at [394, 206] on li "Is" at bounding box center [409, 206] width 148 height 26
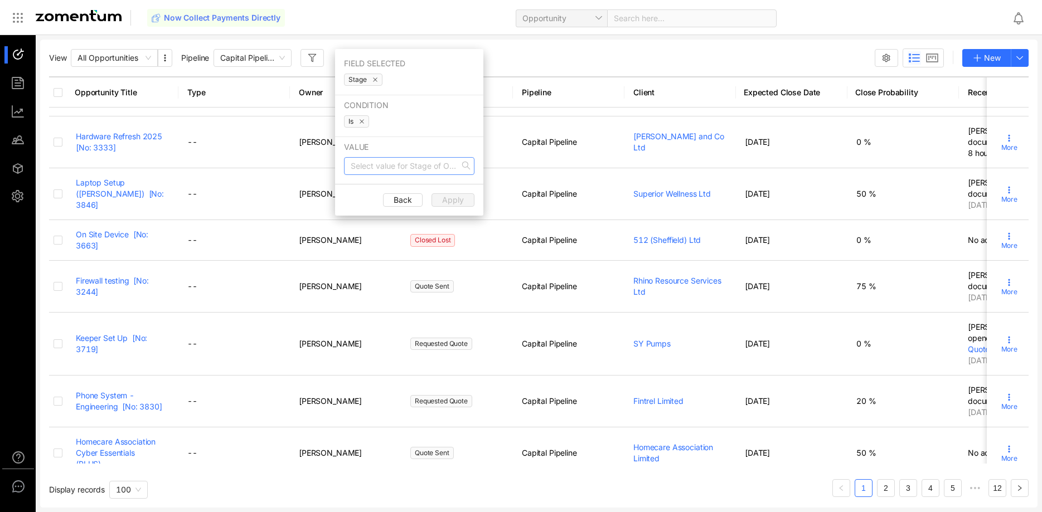
click at [400, 172] on input "search" at bounding box center [405, 166] width 109 height 17
type input "*"
click at [456, 200] on span "Apply" at bounding box center [453, 200] width 22 height 12
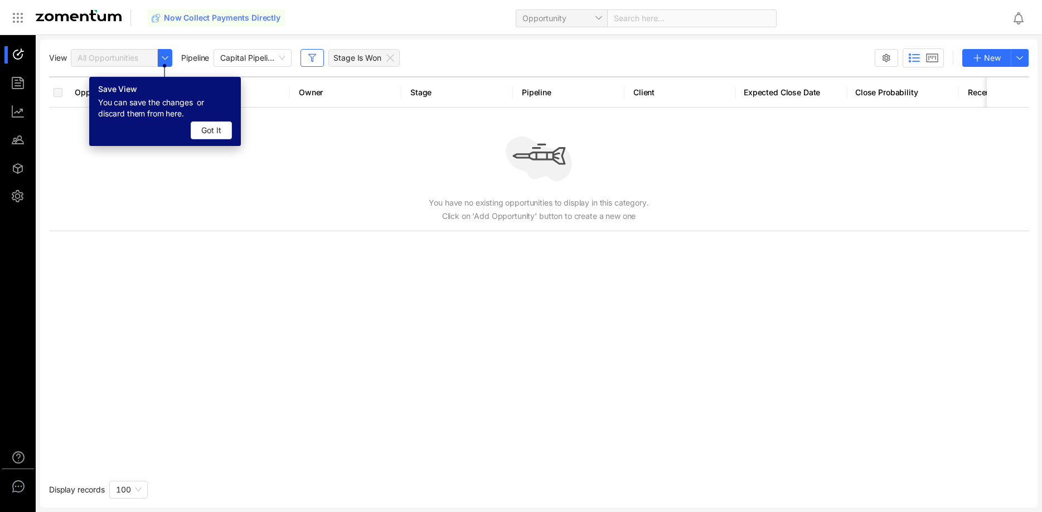
click at [325, 297] on div "Opportunity Title Type Owner Stage Pipeline Client Expected Close Date Close Pr…" at bounding box center [538, 273] width 979 height 394
click at [279, 61] on span "Capital Pipeline" at bounding box center [252, 58] width 65 height 17
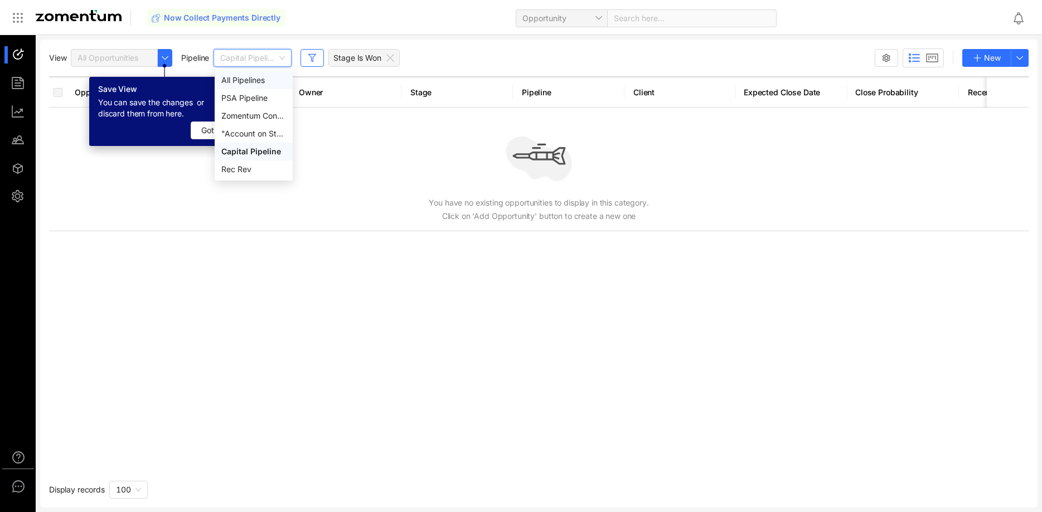
click at [258, 83] on div "All Pipelines" at bounding box center [253, 80] width 65 height 12
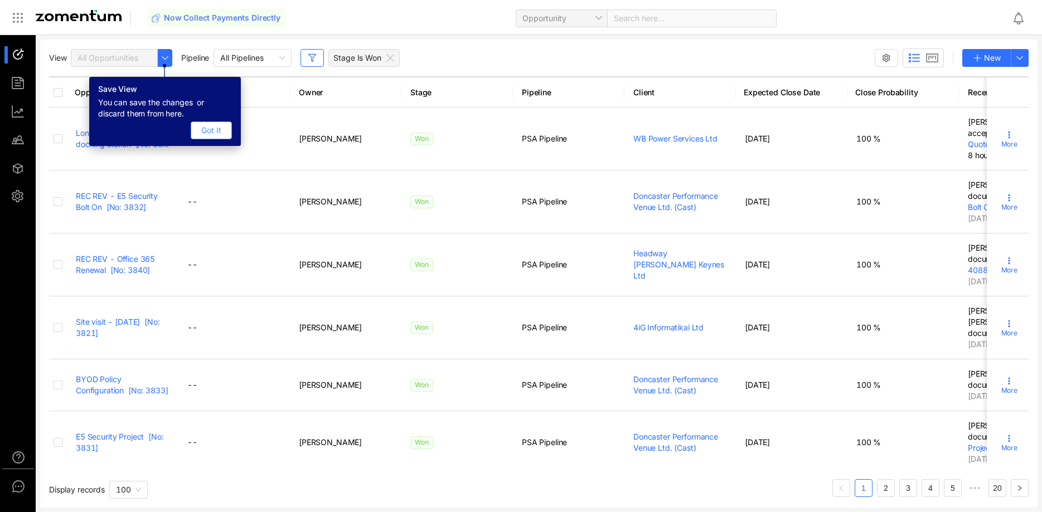
click at [217, 126] on span "Got It" at bounding box center [211, 130] width 20 height 12
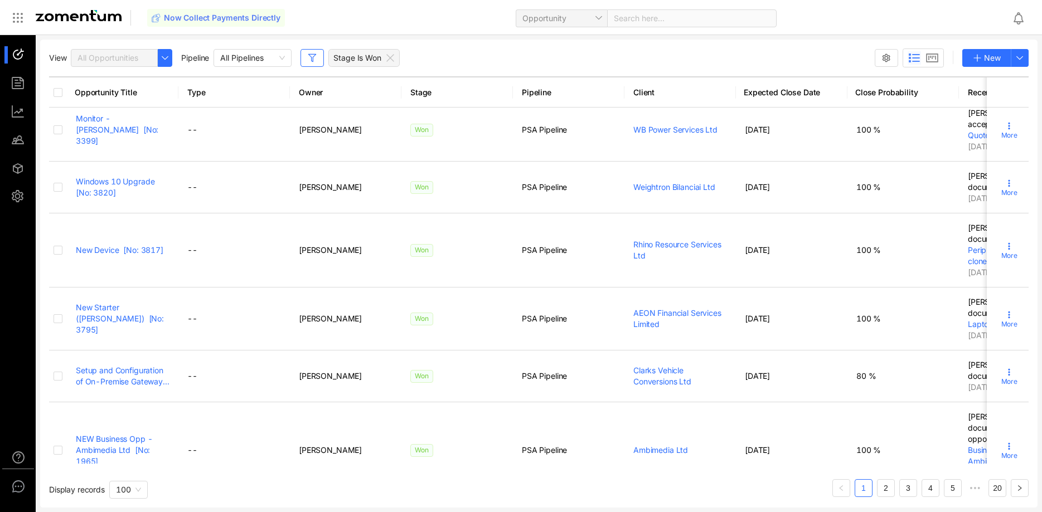
scroll to position [1080, 0]
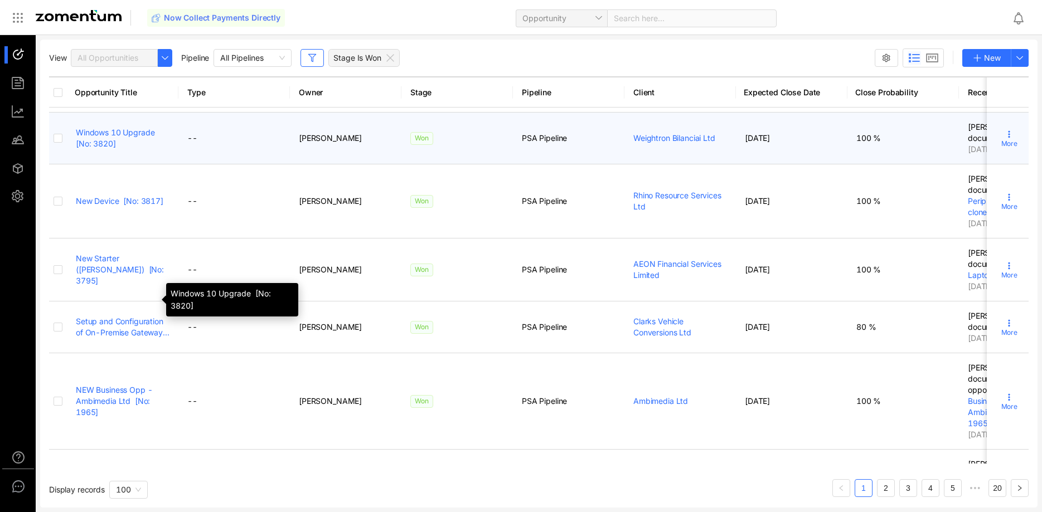
click at [103, 148] on link "Windows 10 Upgrade [No: 3820]" at bounding box center [116, 138] width 81 height 21
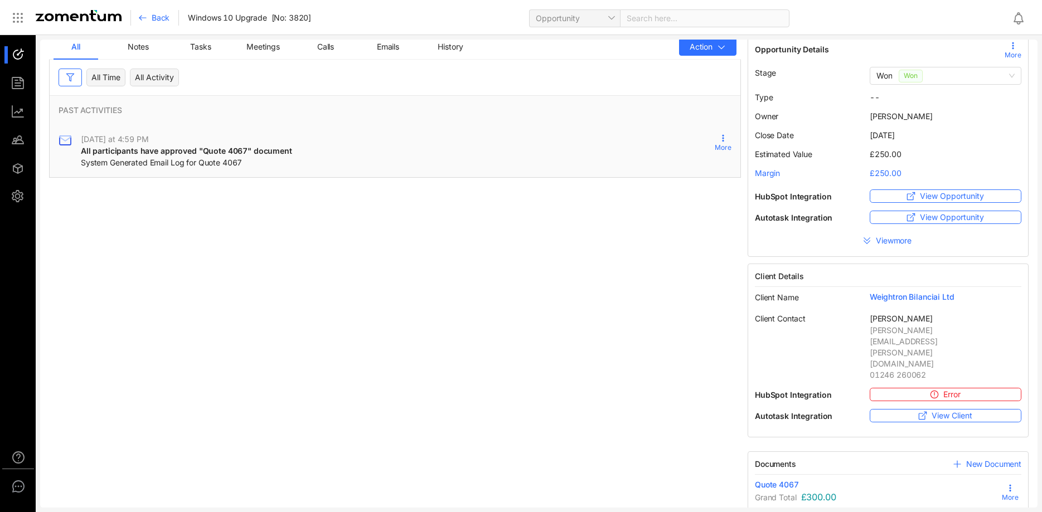
scroll to position [16, 0]
click at [766, 478] on span "Quote 4067" at bounding box center [777, 483] width 44 height 11
